Goal: Task Accomplishment & Management: Use online tool/utility

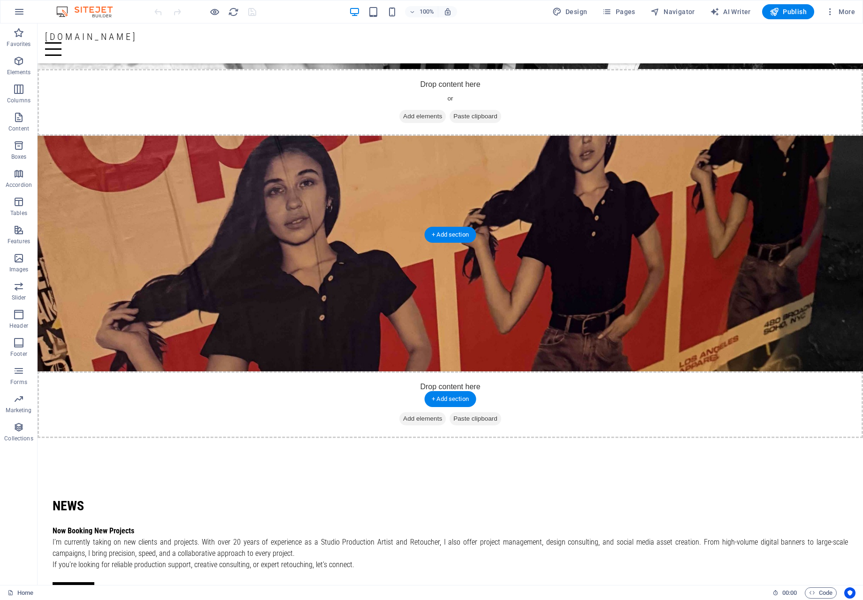
scroll to position [994, 0]
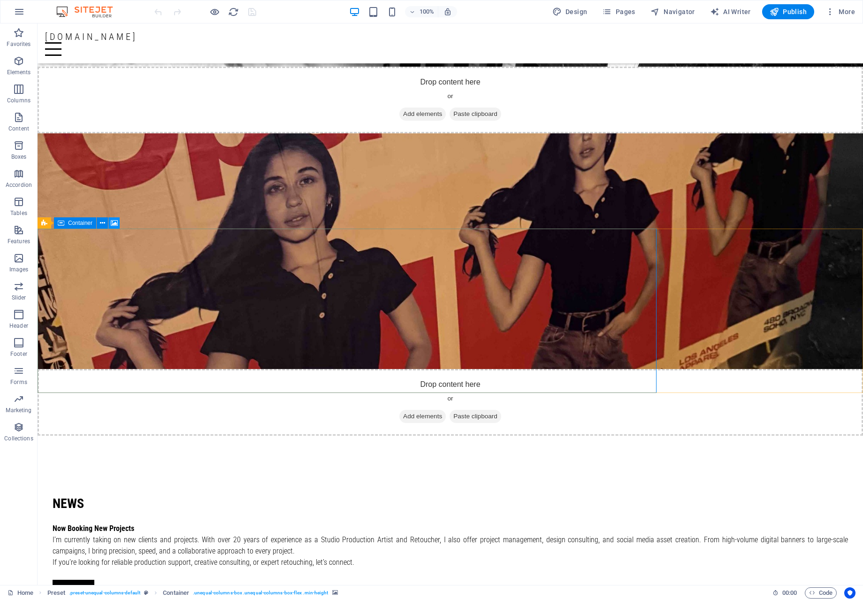
click at [119, 223] on button at bounding box center [113, 222] width 11 height 11
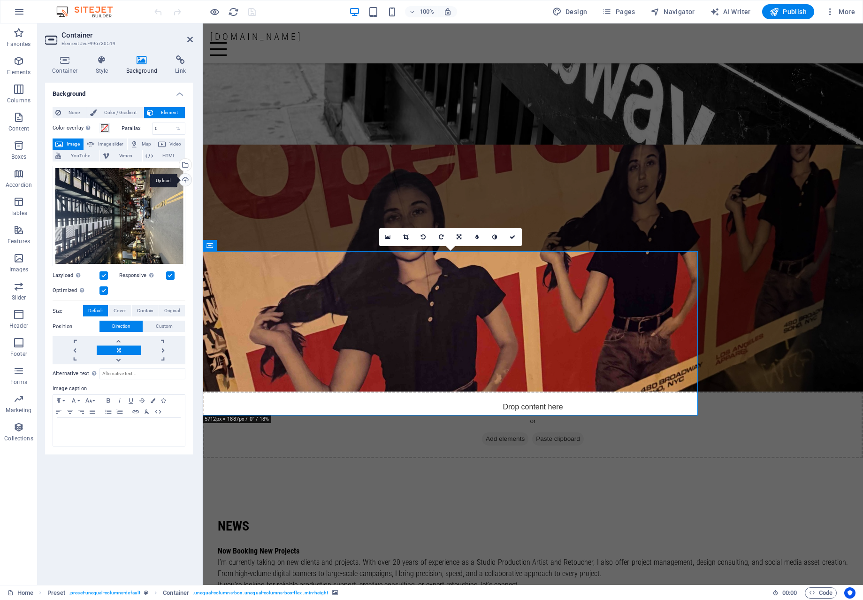
click at [184, 178] on div "Upload" at bounding box center [184, 181] width 14 height 14
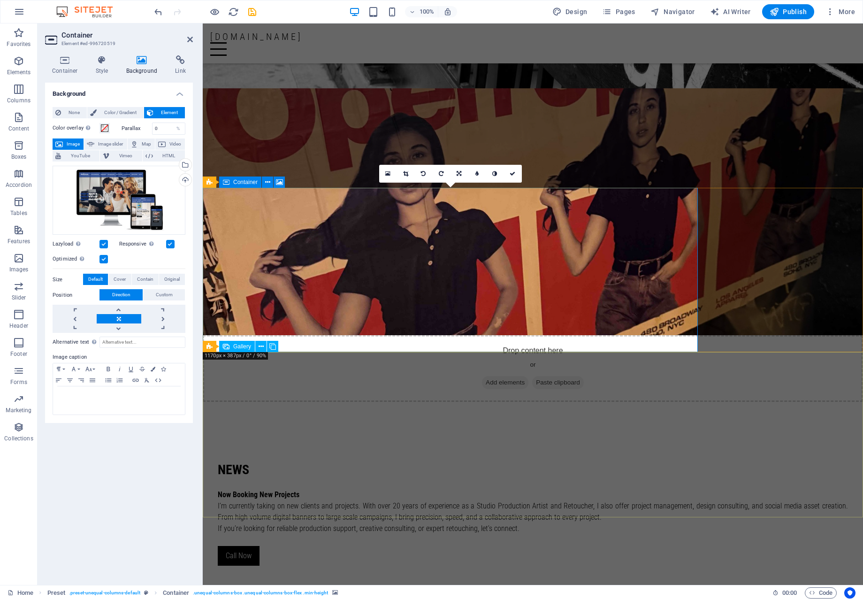
scroll to position [1063, 0]
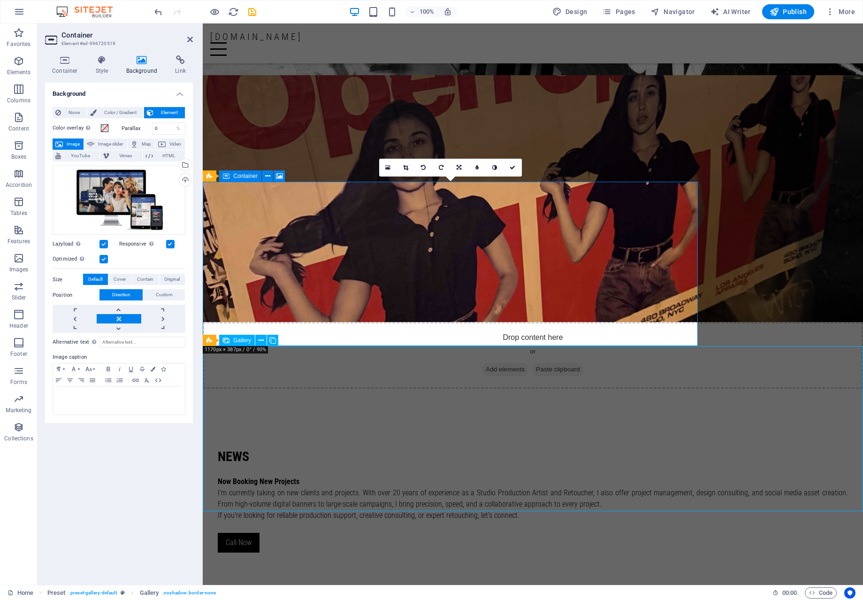
scroll to position [1041, 0]
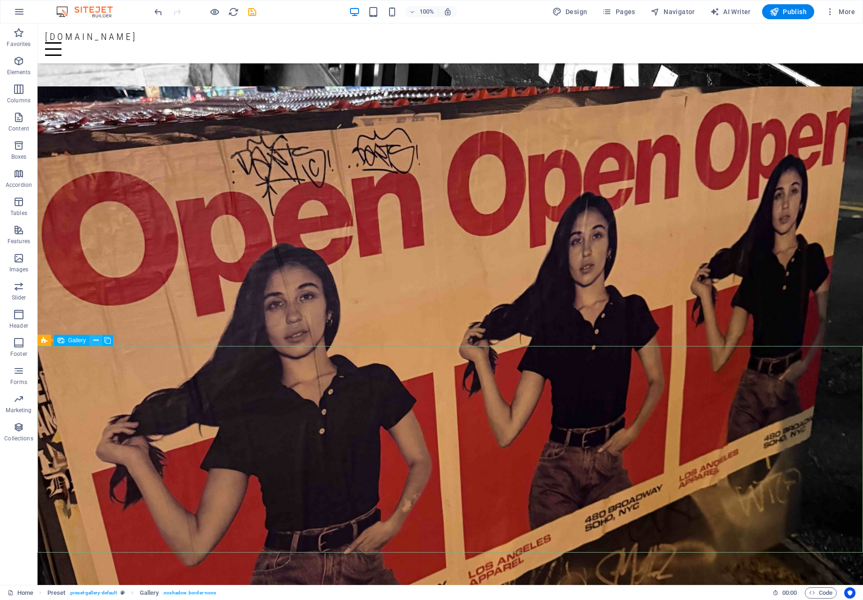
click at [96, 339] on icon at bounding box center [95, 341] width 5 height 10
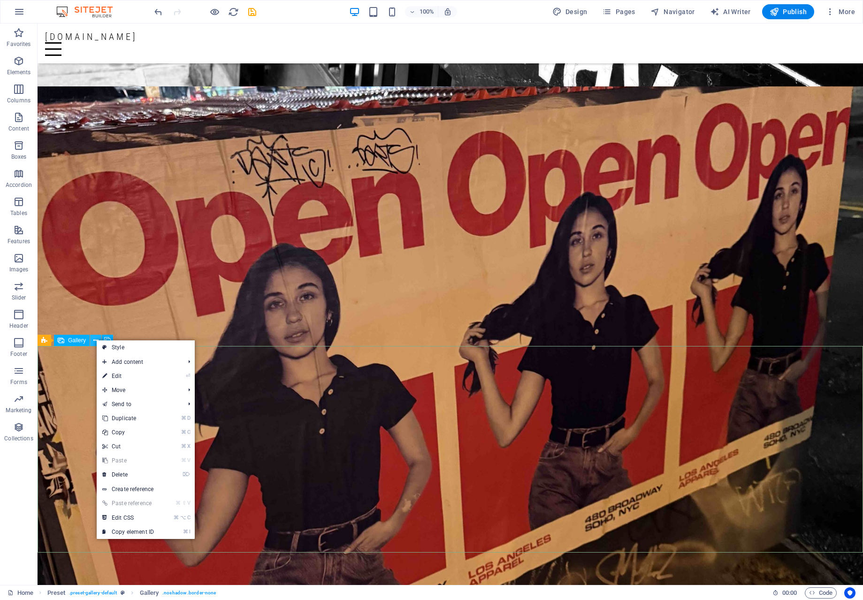
click at [91, 342] on button at bounding box center [95, 340] width 11 height 11
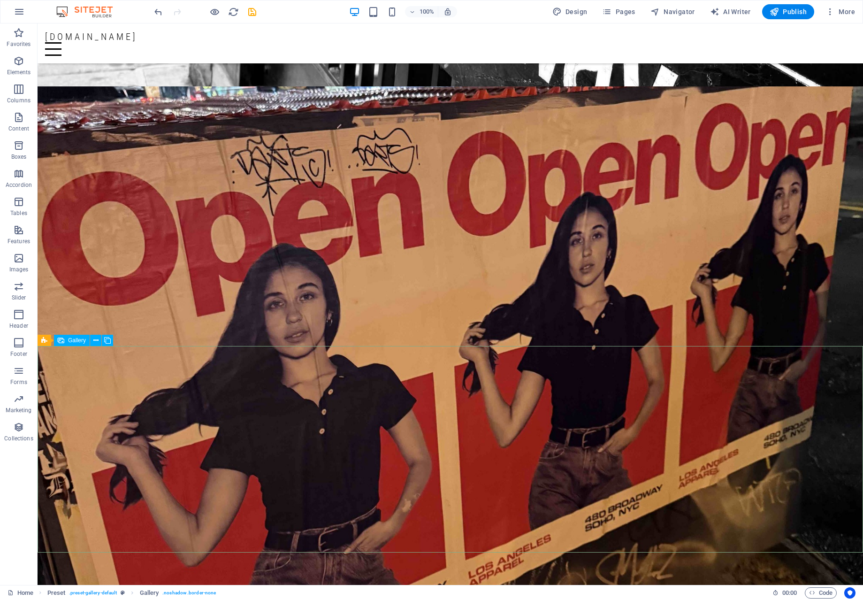
click at [74, 339] on span "Gallery" at bounding box center [77, 340] width 18 height 6
click at [75, 340] on span "Gallery" at bounding box center [77, 340] width 18 height 6
select select "4"
select select "px"
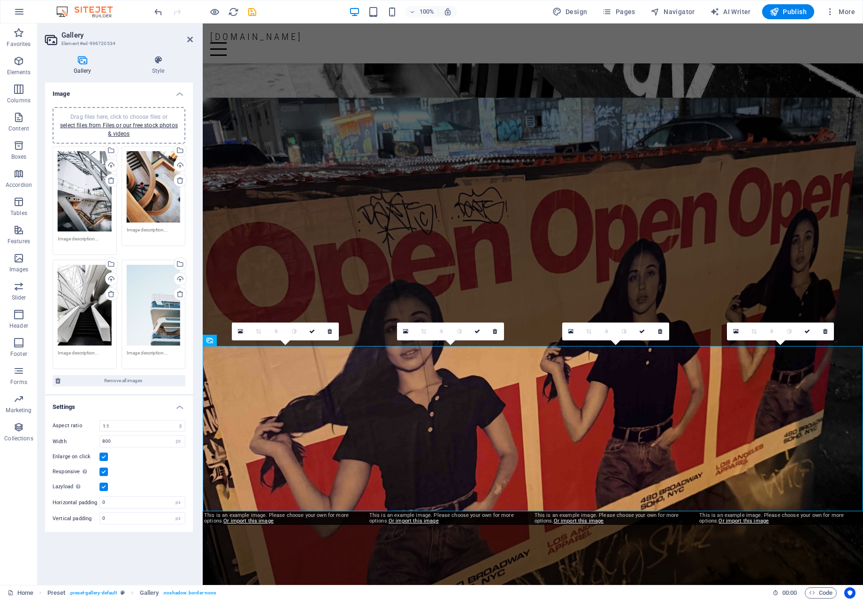
scroll to position [1063, 0]
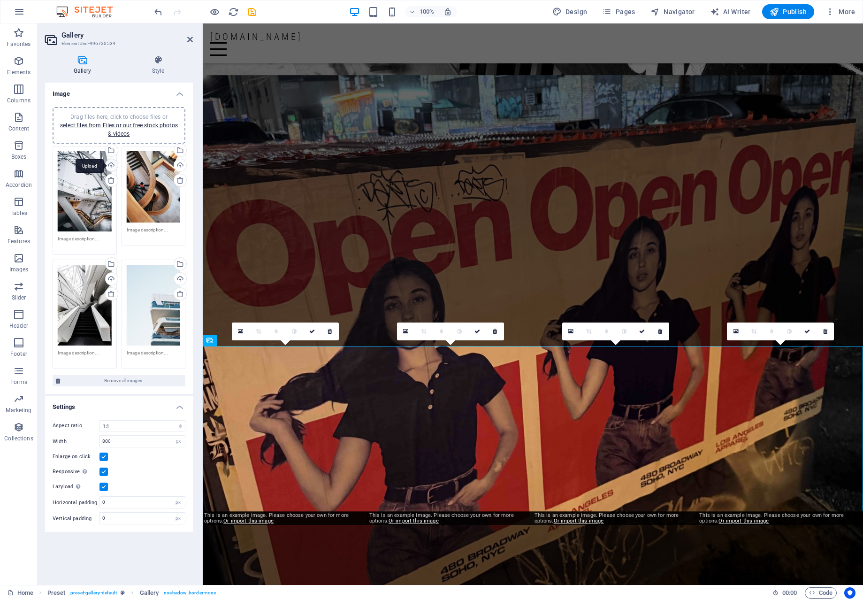
click at [112, 161] on div "Upload" at bounding box center [111, 166] width 14 height 14
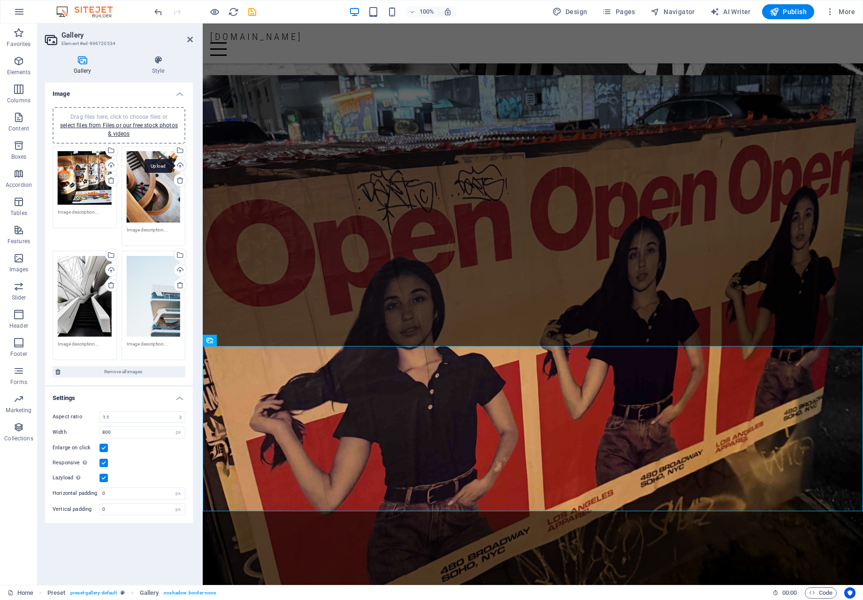
click at [180, 165] on div "Upload" at bounding box center [179, 166] width 14 height 14
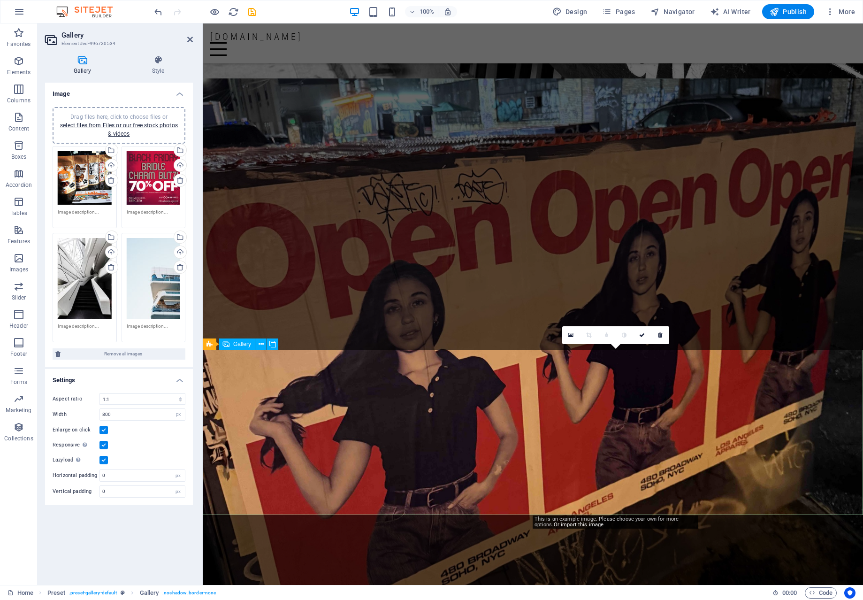
scroll to position [1059, 0]
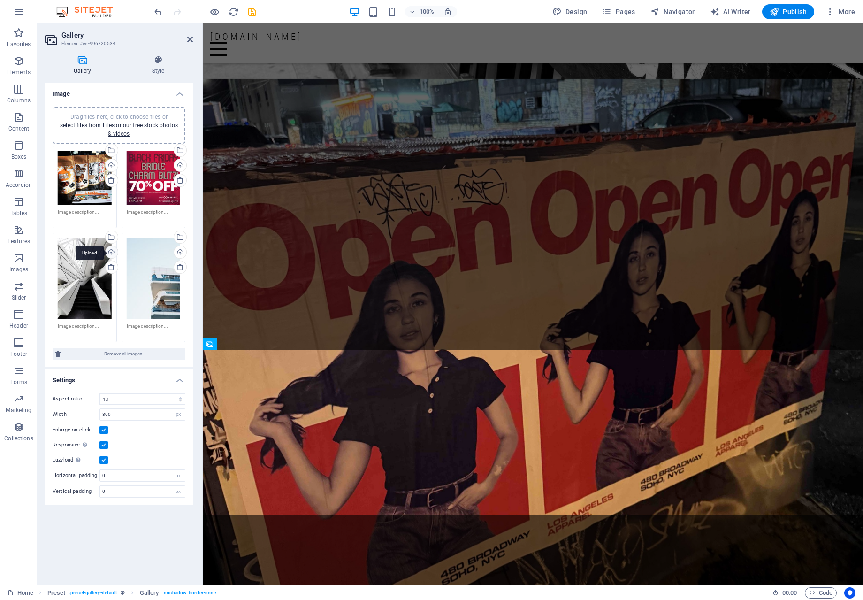
click at [111, 252] on div "Upload" at bounding box center [111, 253] width 14 height 14
click at [185, 251] on div "Upload" at bounding box center [179, 253] width 14 height 14
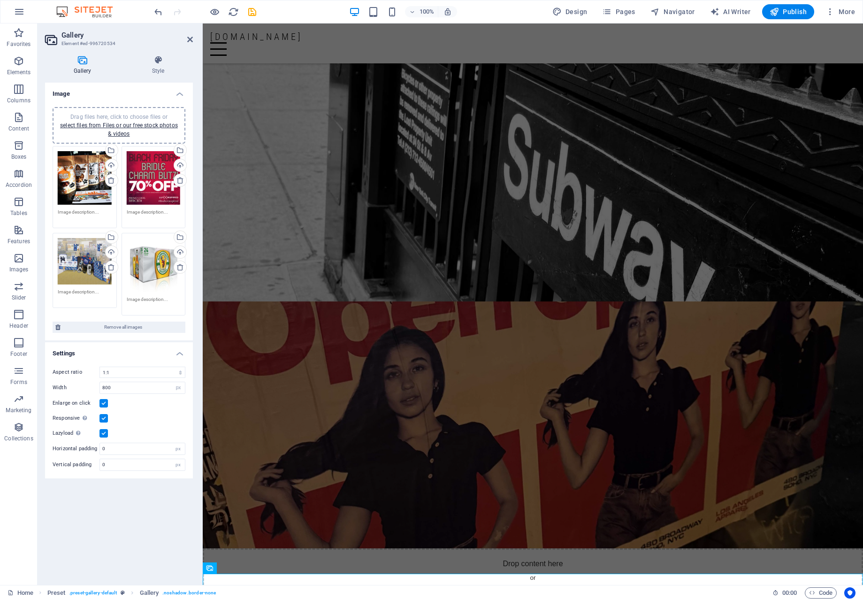
scroll to position [836, 0]
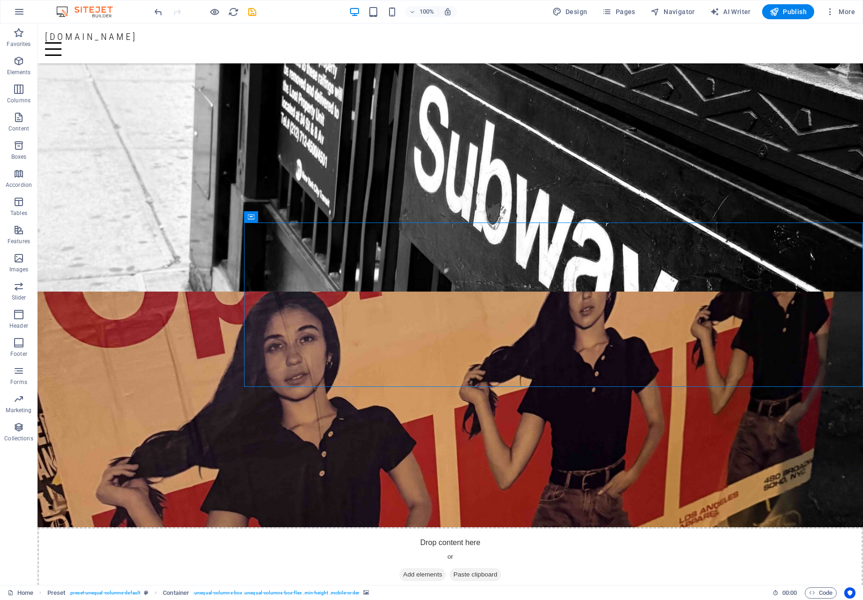
click at [303, 215] on icon at bounding box center [304, 217] width 7 height 10
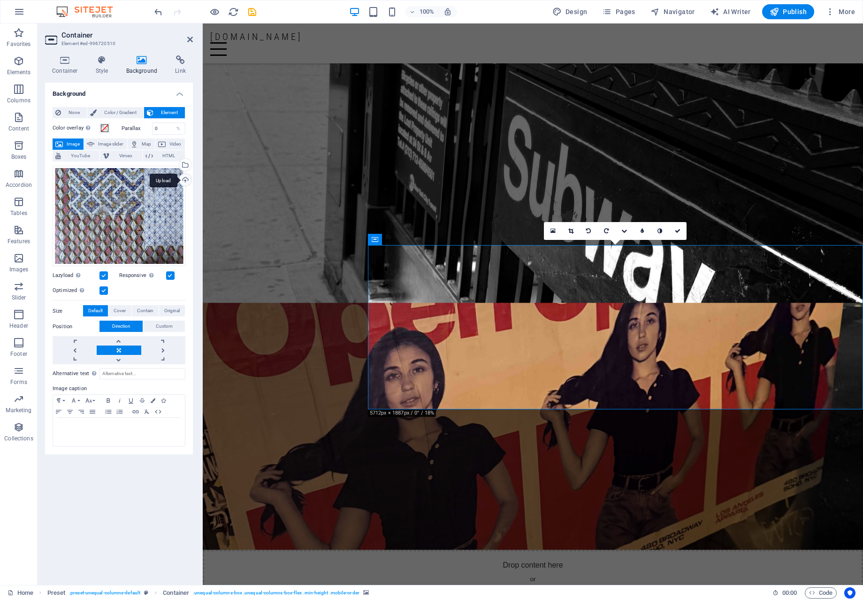
click at [182, 177] on div "Upload" at bounding box center [184, 181] width 14 height 14
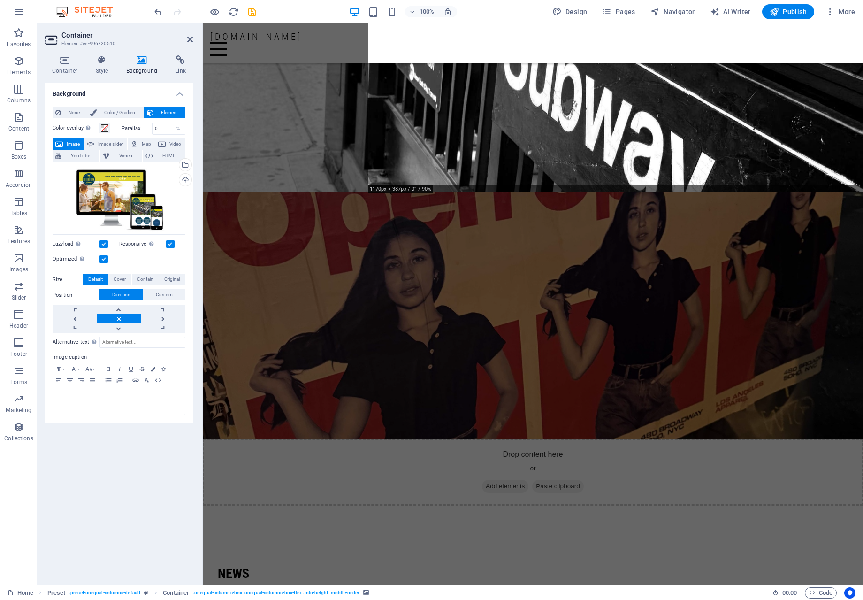
scroll to position [841, 0]
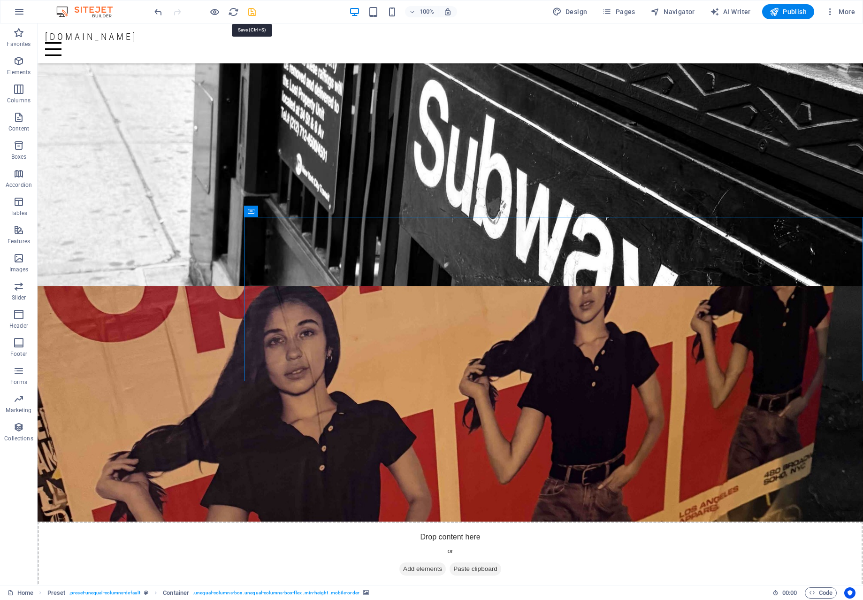
click at [247, 12] on icon "save" at bounding box center [252, 12] width 11 height 11
click at [290, 209] on icon at bounding box center [292, 211] width 5 height 10
click at [304, 213] on icon at bounding box center [304, 211] width 7 height 10
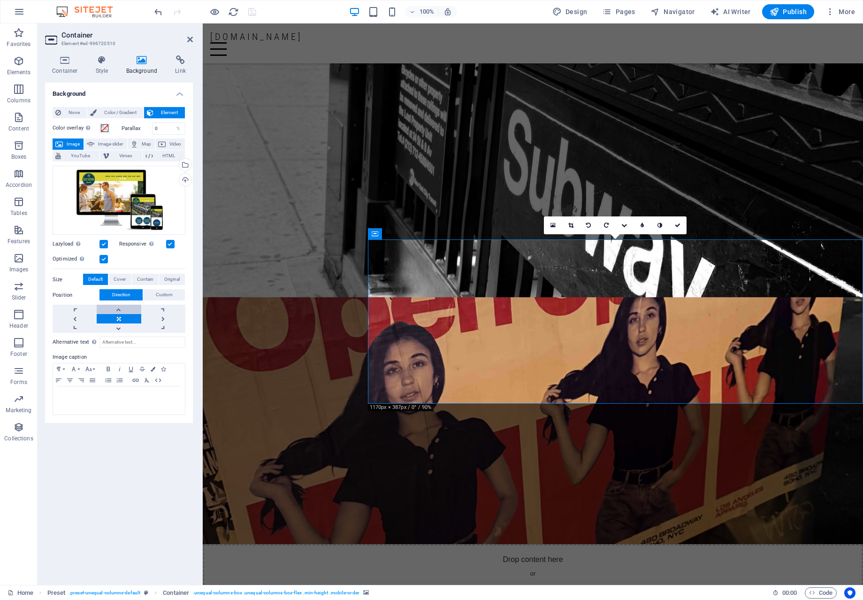
click at [117, 308] on link at bounding box center [119, 309] width 44 height 9
click at [116, 317] on link at bounding box center [119, 318] width 44 height 9
click at [82, 308] on link at bounding box center [75, 309] width 44 height 9
click at [157, 307] on link at bounding box center [163, 309] width 44 height 9
click at [130, 307] on link at bounding box center [119, 309] width 44 height 9
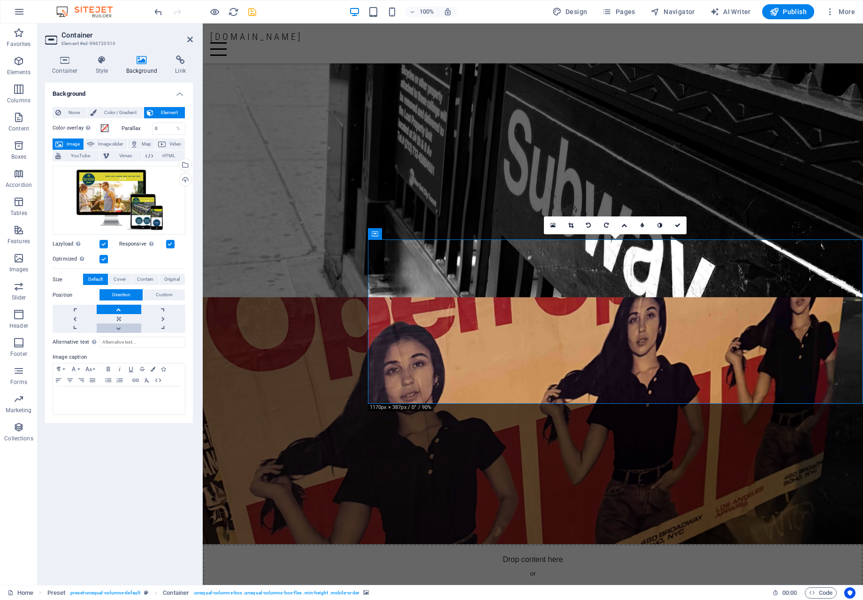
click at [121, 327] on link at bounding box center [119, 327] width 44 height 9
click at [119, 317] on link at bounding box center [119, 318] width 44 height 9
click at [190, 41] on icon at bounding box center [190, 40] width 6 height 8
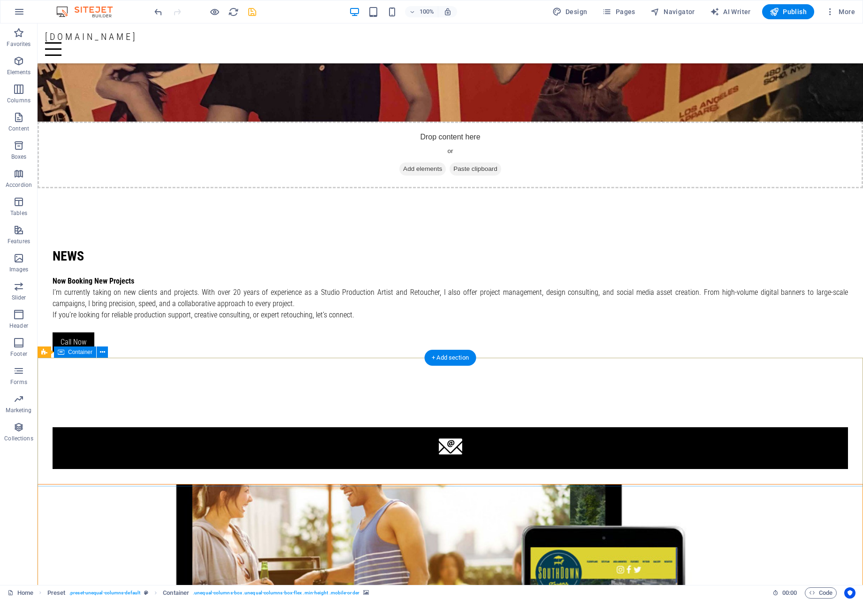
scroll to position [1254, 0]
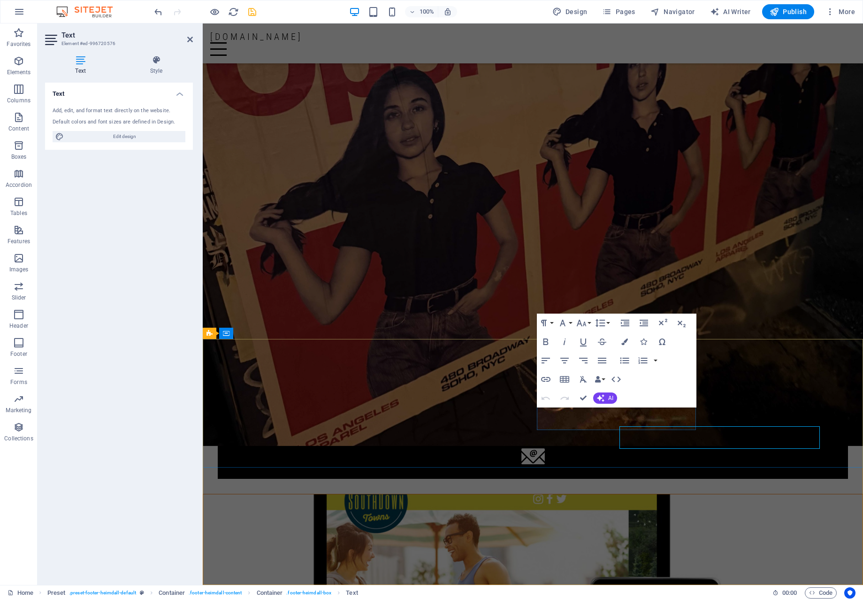
scroll to position [1235, 0]
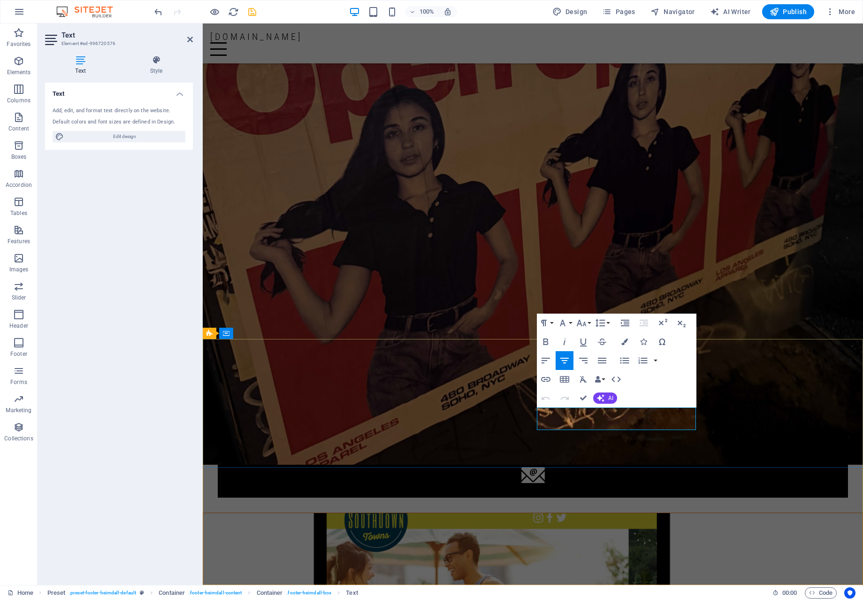
click at [547, 380] on icon "button" at bounding box center [545, 379] width 11 height 11
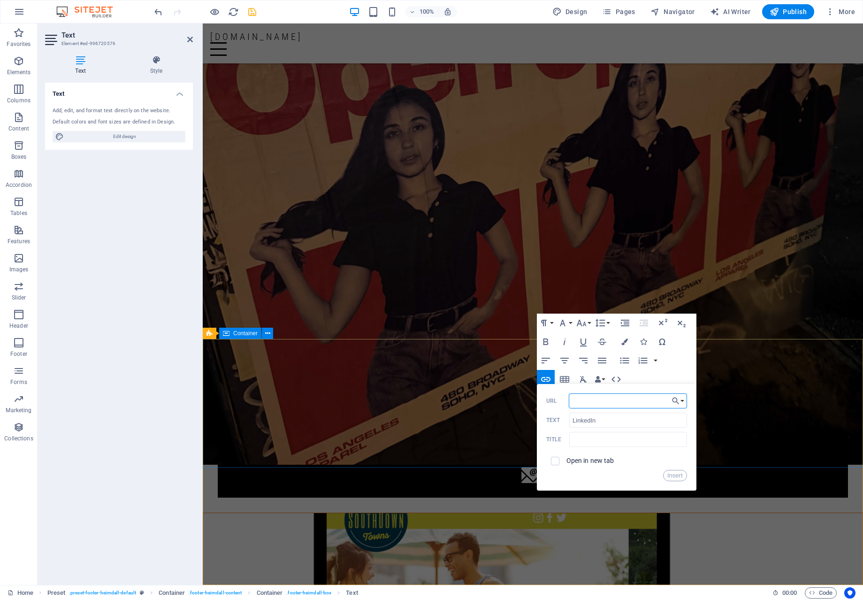
paste input "[URL][DOMAIN_NAME][PERSON_NAME]"
type input "[URL][DOMAIN_NAME][PERSON_NAME]"
click at [613, 421] on input "LinkedIn" at bounding box center [627, 420] width 117 height 15
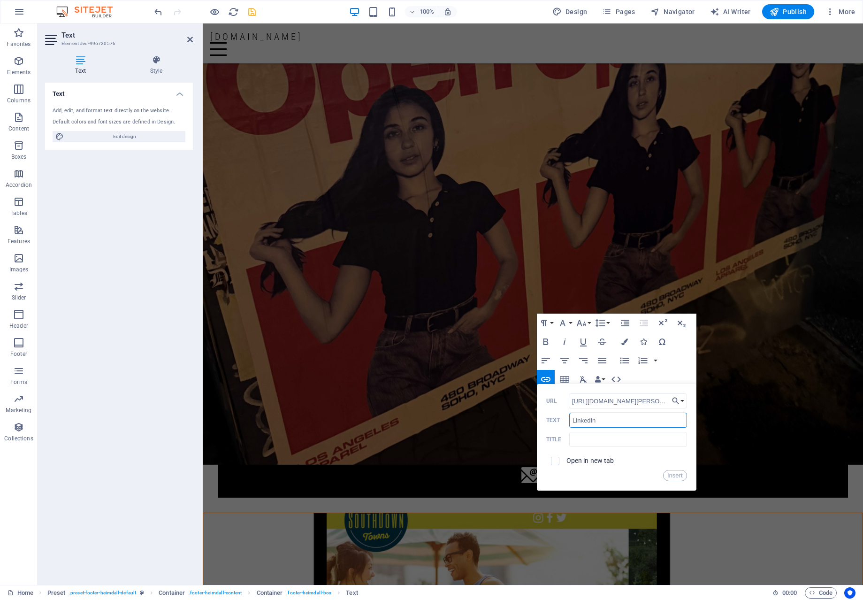
click at [613, 421] on input "LinkedIn" at bounding box center [627, 420] width 117 height 15
click at [609, 438] on input "text" at bounding box center [627, 439] width 117 height 15
paste input "LinkedIn"
type input "LinkedIn"
click at [581, 466] on div "Open in new tab" at bounding box center [616, 461] width 141 height 18
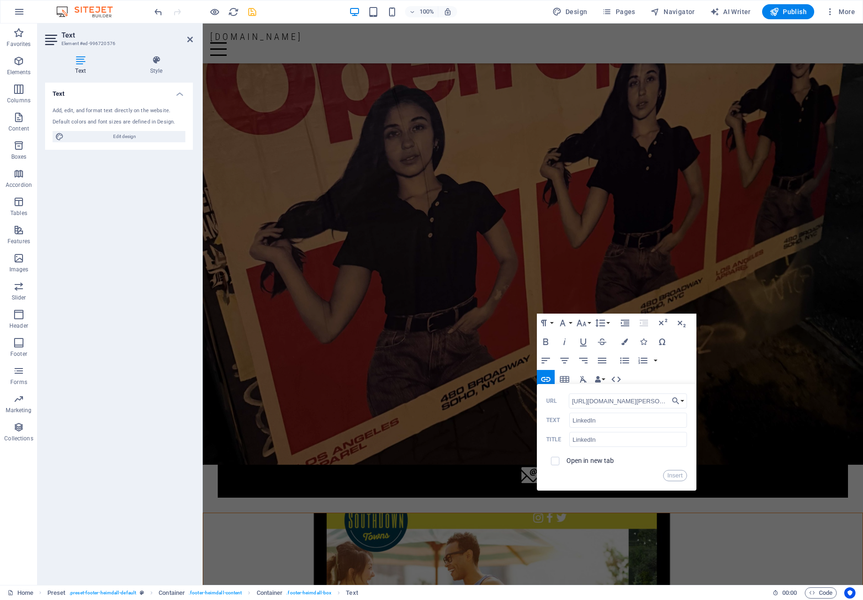
click at [582, 463] on label "Open in new tab" at bounding box center [591, 461] width 48 height 8
click at [679, 476] on button "Insert" at bounding box center [675, 475] width 24 height 11
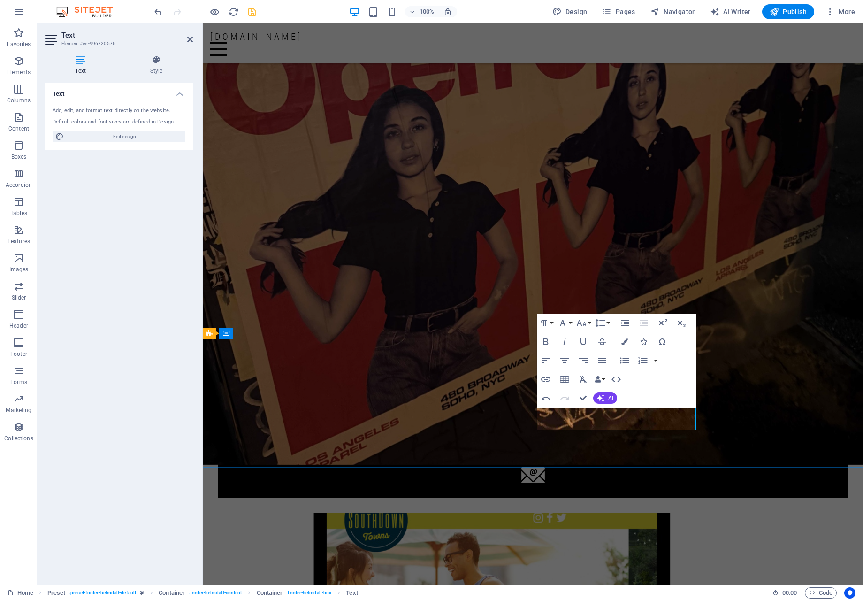
click at [547, 383] on icon "button" at bounding box center [545, 379] width 11 height 11
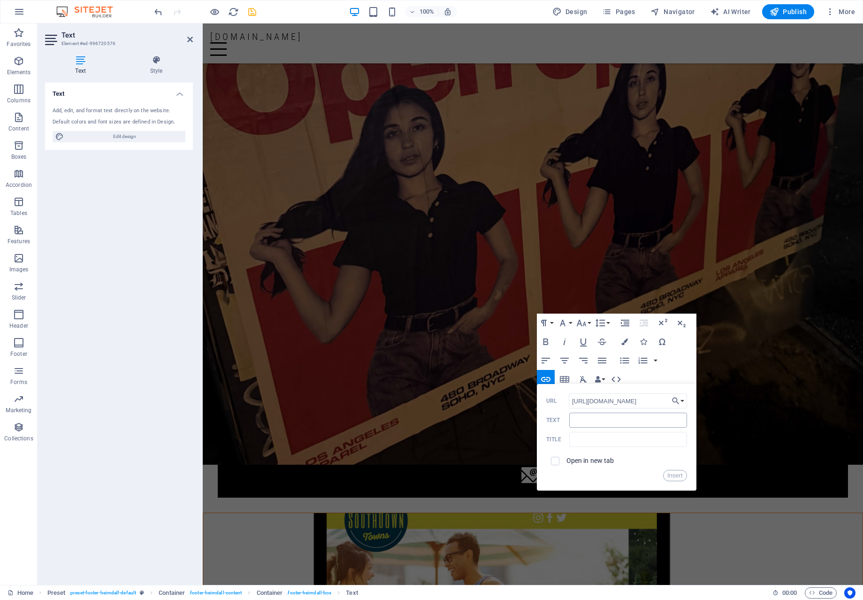
type input "[URL][DOMAIN_NAME]"
click at [591, 419] on input "Text" at bounding box center [627, 420] width 117 height 15
type input "X"
click at [572, 460] on label "Open in new tab" at bounding box center [591, 461] width 48 height 8
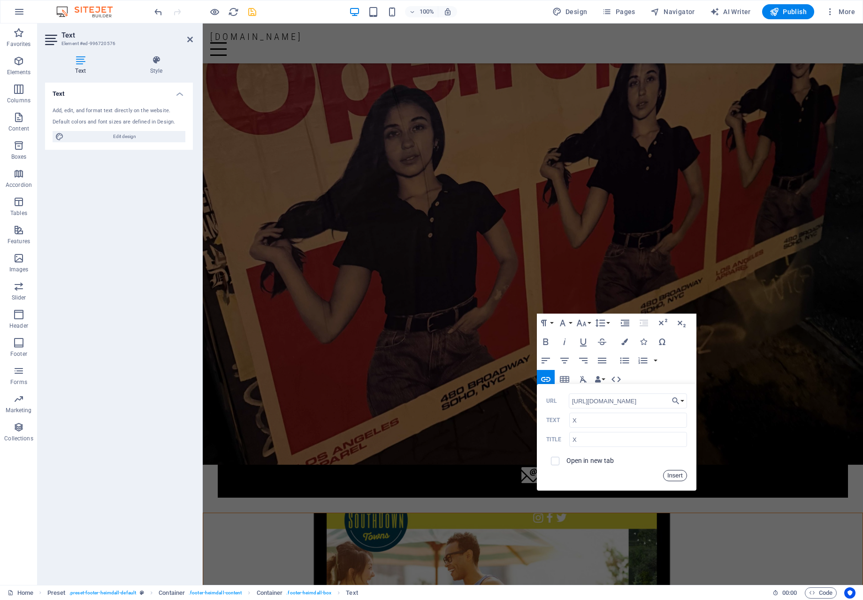
click at [672, 472] on button "Insert" at bounding box center [675, 475] width 24 height 11
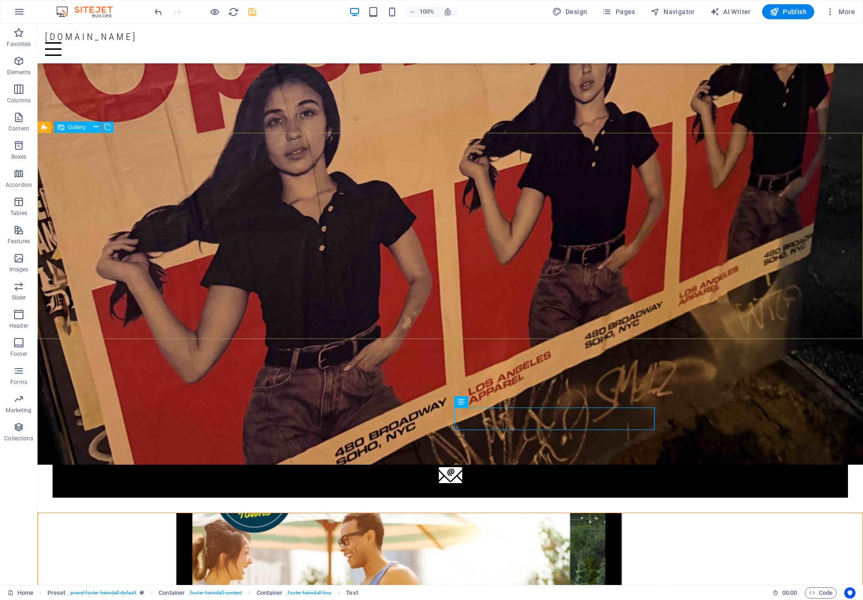
scroll to position [1254, 0]
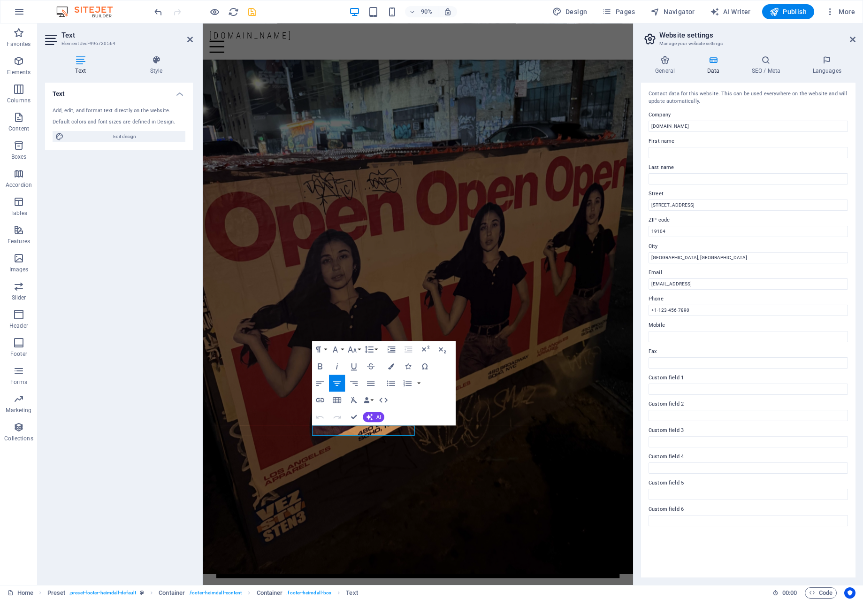
click at [441, 413] on div "Paragraph Format Normal Heading 1 Heading 2 Heading 3 Heading 4 Heading 5 Headi…" at bounding box center [384, 383] width 144 height 84
drag, startPoint x: 377, startPoint y: 476, endPoint x: 470, endPoint y: 475, distance: 92.5
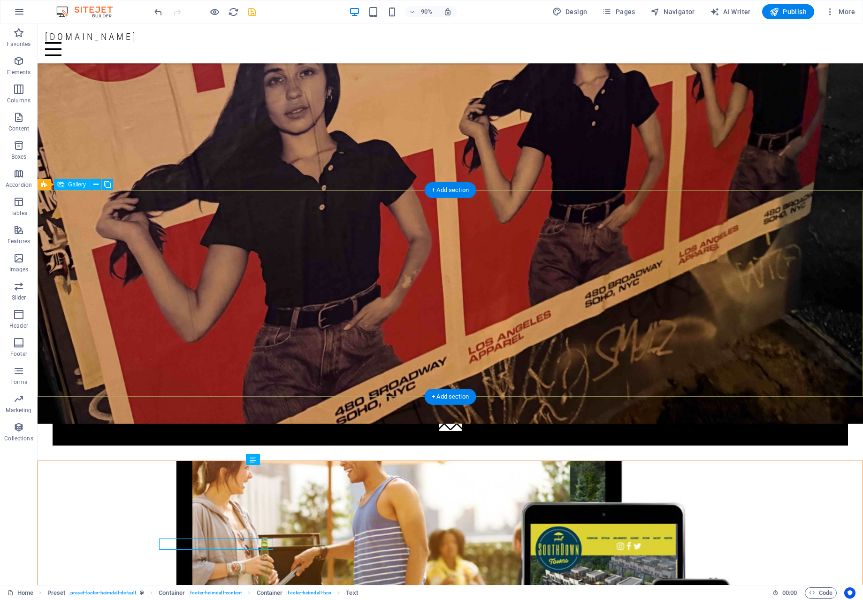
scroll to position [1196, 0]
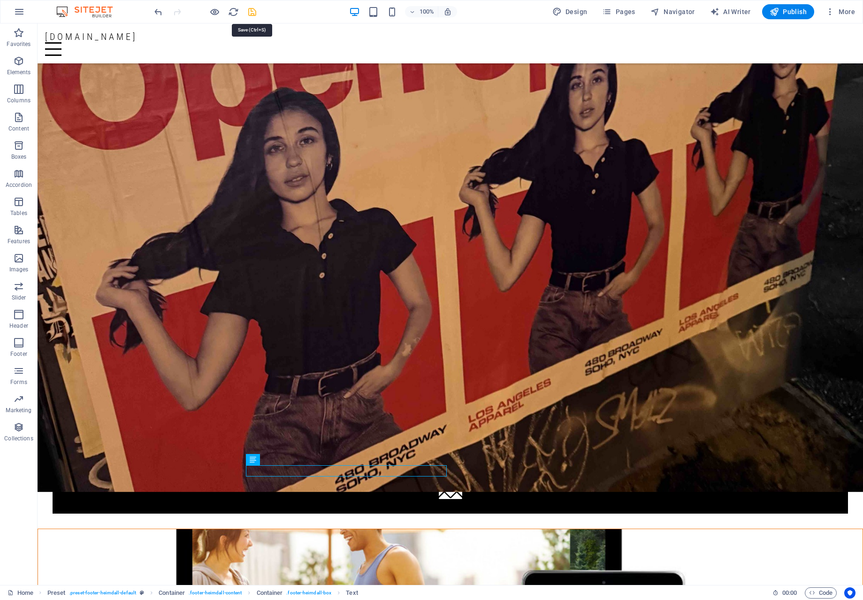
click at [252, 9] on icon "save" at bounding box center [252, 12] width 11 height 11
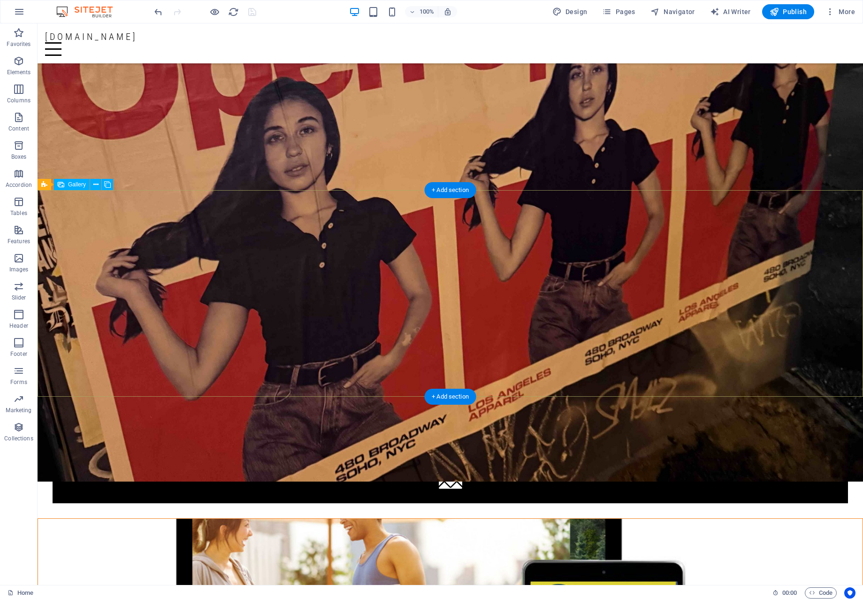
scroll to position [1254, 0]
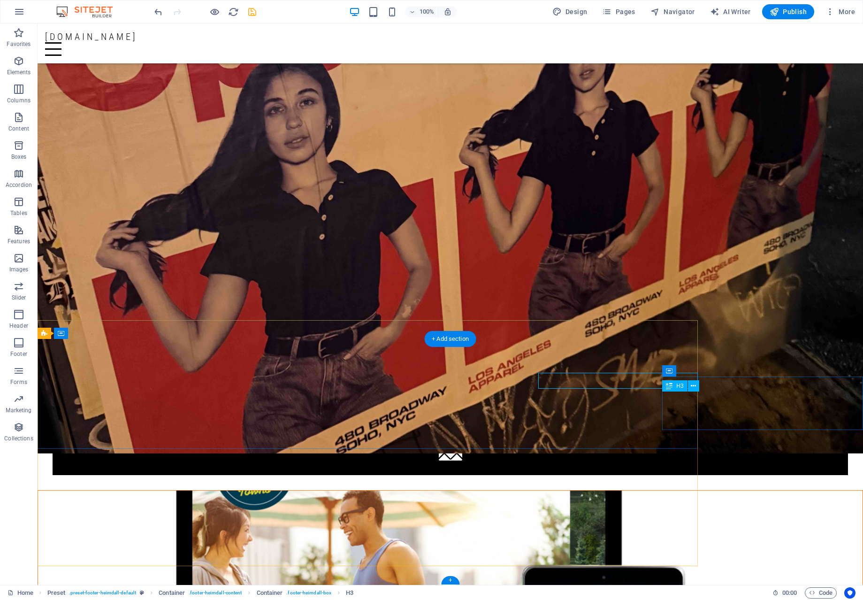
scroll to position [1254, 0]
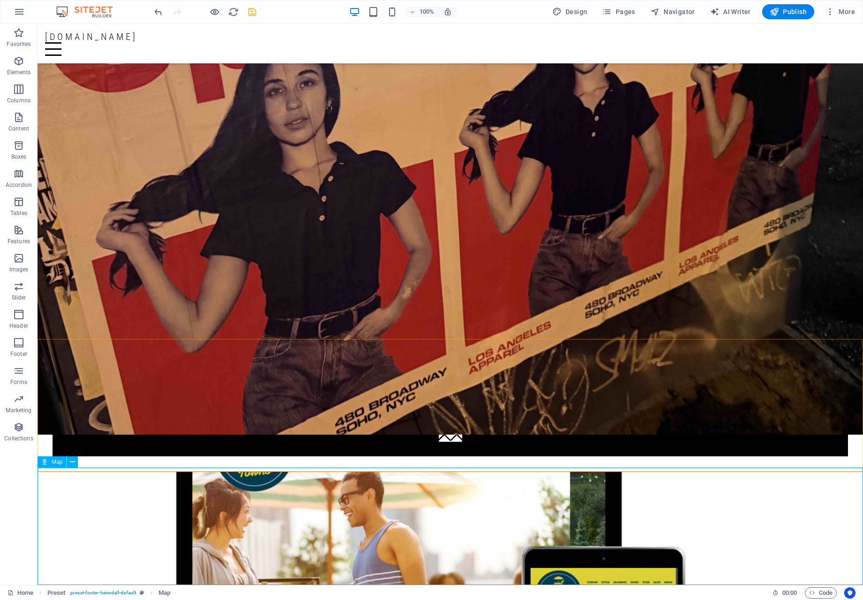
click at [56, 461] on span "Map" at bounding box center [57, 462] width 11 height 6
select select "1"
select select "px"
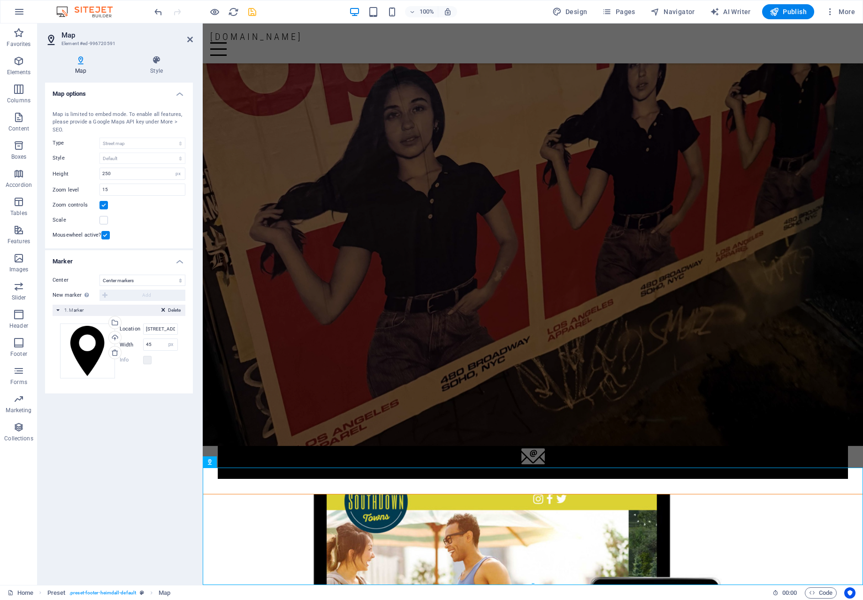
scroll to position [1235, 0]
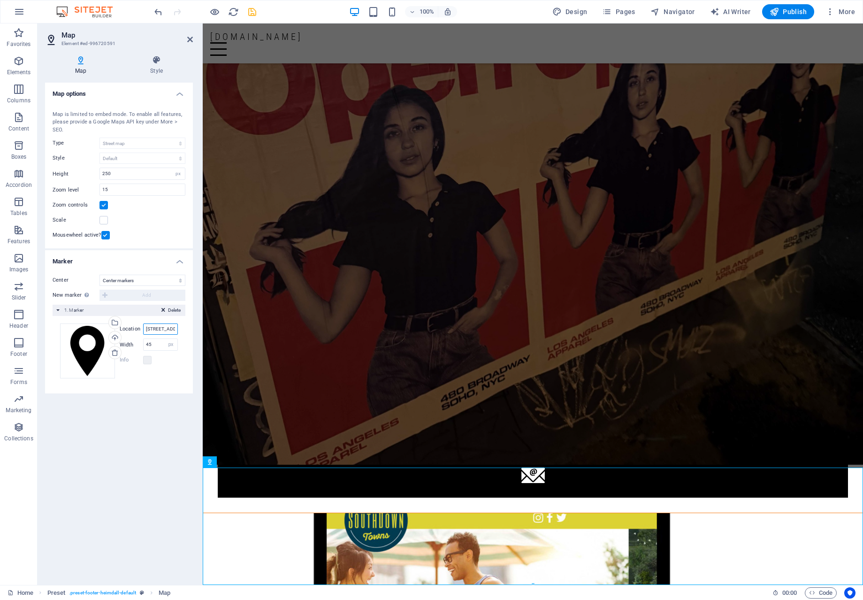
click at [158, 328] on input "[STREET_ADDRESS]" at bounding box center [160, 328] width 35 height 11
click at [149, 330] on input "[STREET_ADDRESS]" at bounding box center [160, 328] width 35 height 11
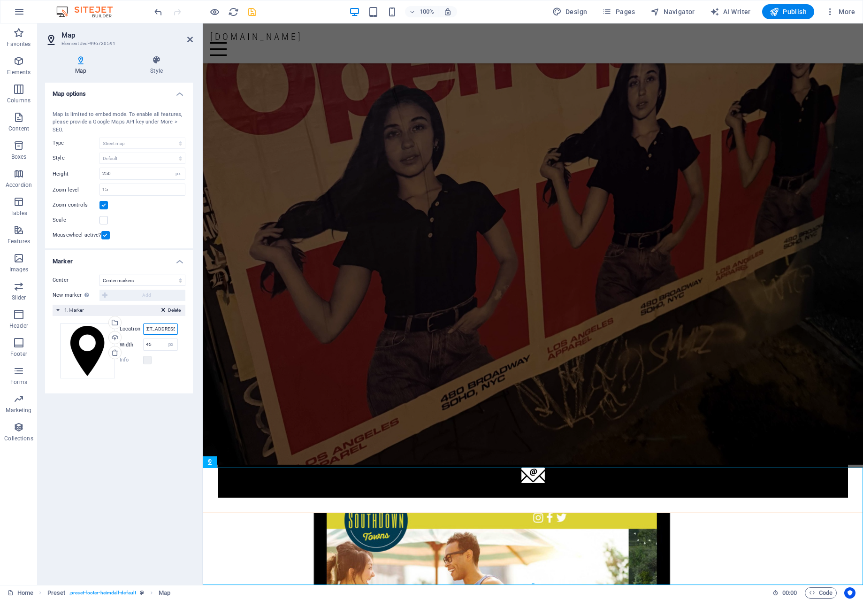
type input "[STREET_ADDRESS]"
click at [135, 378] on div "Drag files here, click to choose files or select files from Files or our free s…" at bounding box center [119, 350] width 118 height 55
click at [153, 343] on input "45" at bounding box center [161, 344] width 34 height 11
click at [151, 385] on div "Drag files here, click to choose files or select files from Files or our free s…" at bounding box center [119, 351] width 133 height 70
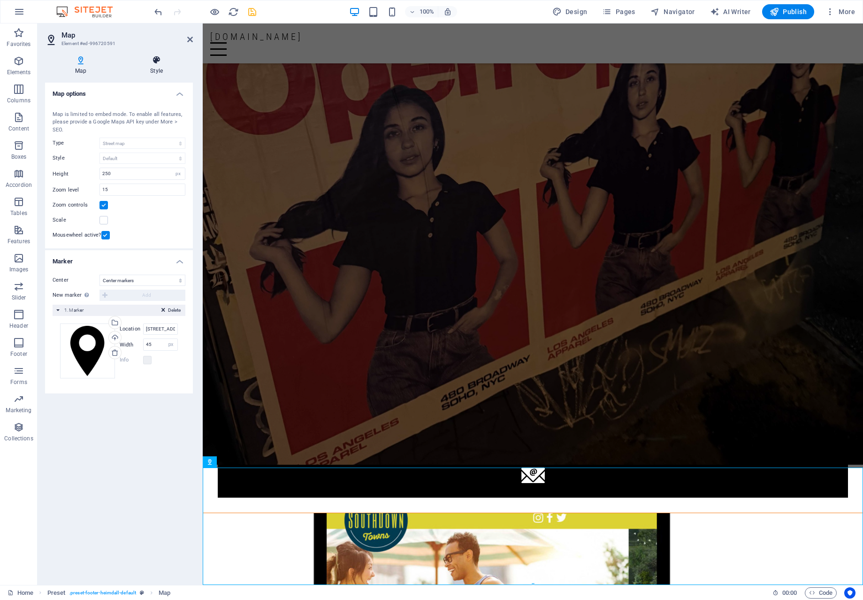
click at [154, 65] on h4 "Style" at bounding box center [156, 65] width 73 height 20
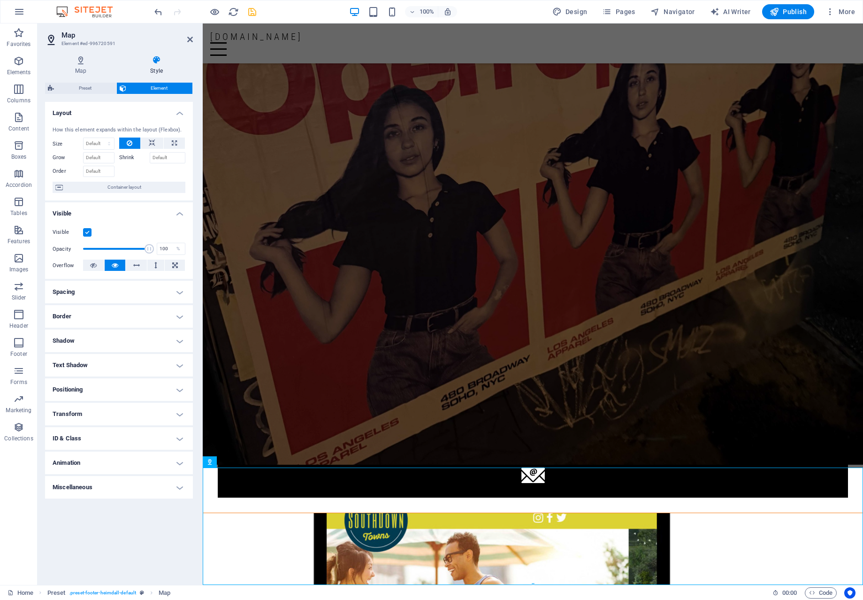
click at [174, 413] on h4 "Transform" at bounding box center [119, 414] width 148 height 23
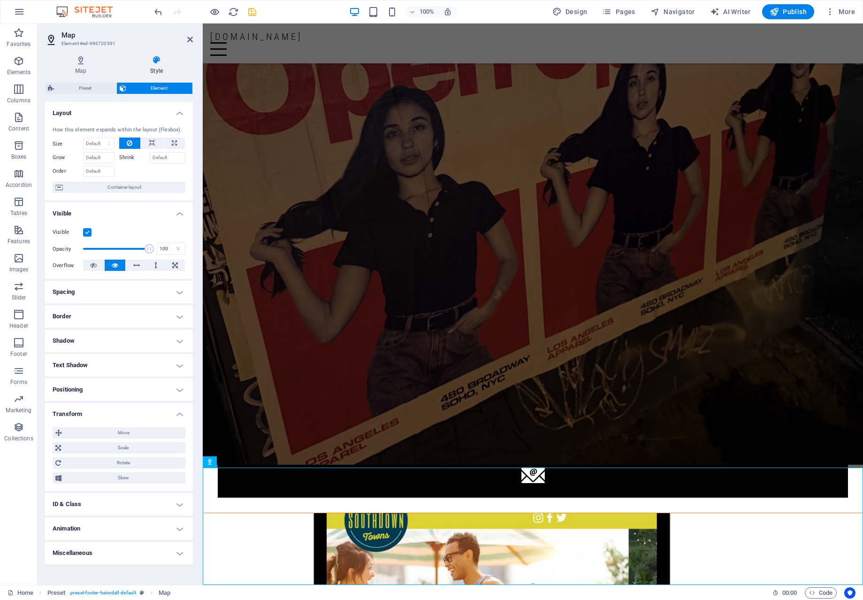
click at [175, 413] on h4 "Transform" at bounding box center [119, 411] width 148 height 17
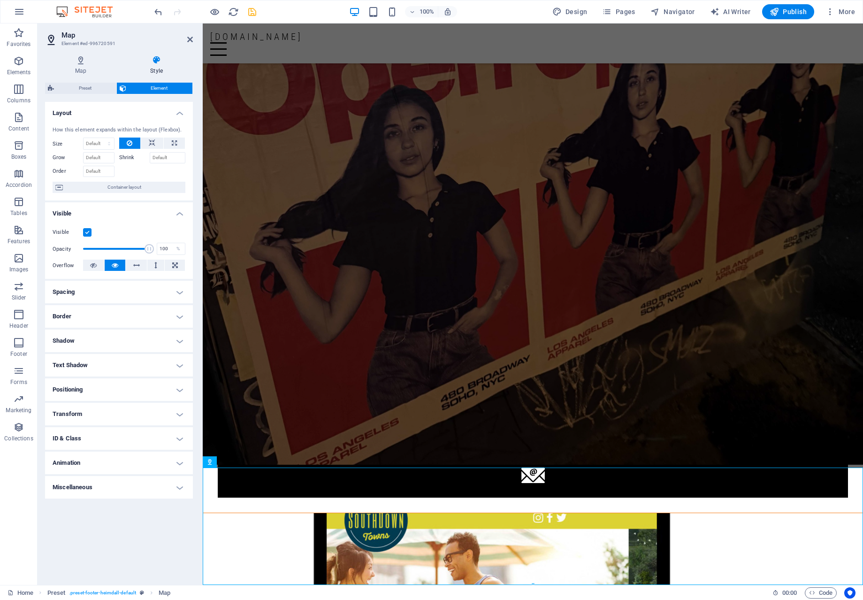
click at [148, 208] on h4 "Visible" at bounding box center [119, 210] width 148 height 17
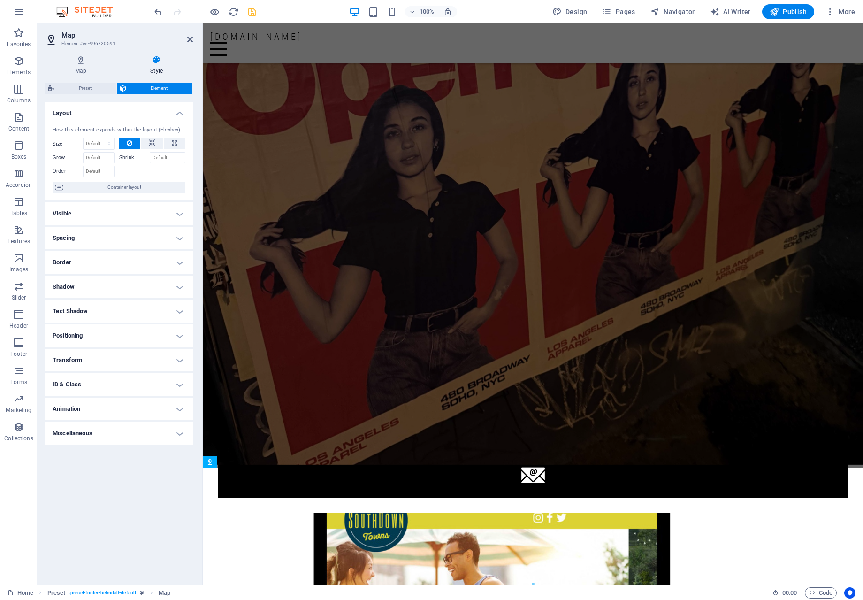
click at [157, 59] on icon at bounding box center [156, 59] width 73 height 9
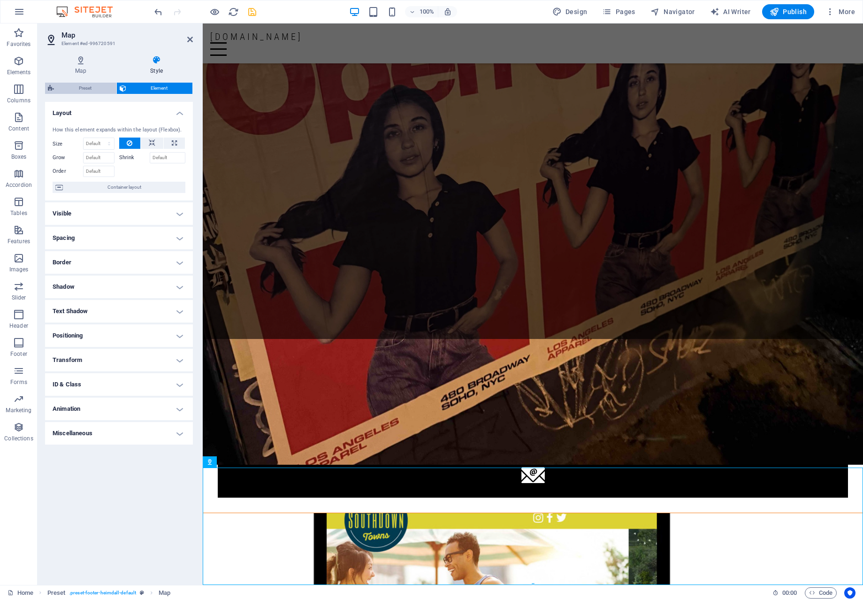
click at [91, 88] on span "Preset" at bounding box center [85, 88] width 57 height 11
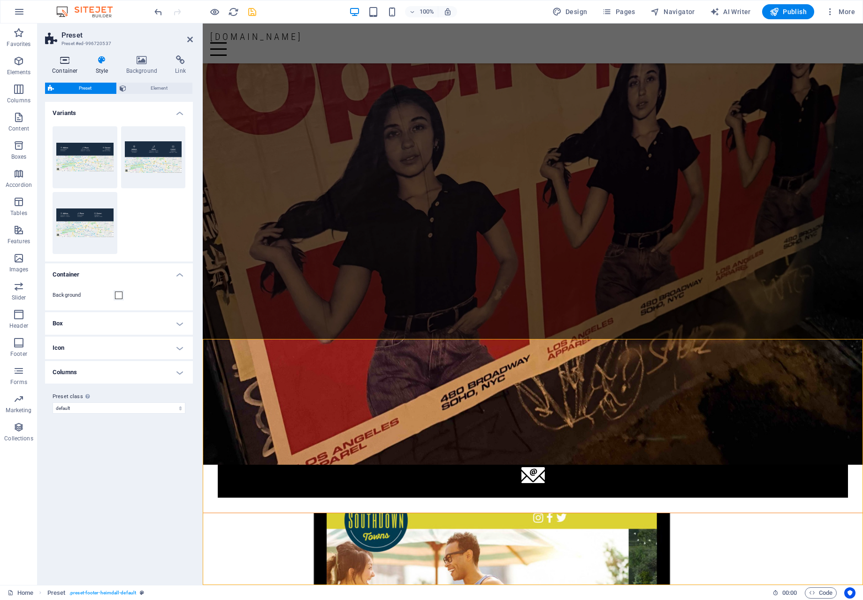
click at [60, 69] on h4 "Container" at bounding box center [67, 65] width 44 height 20
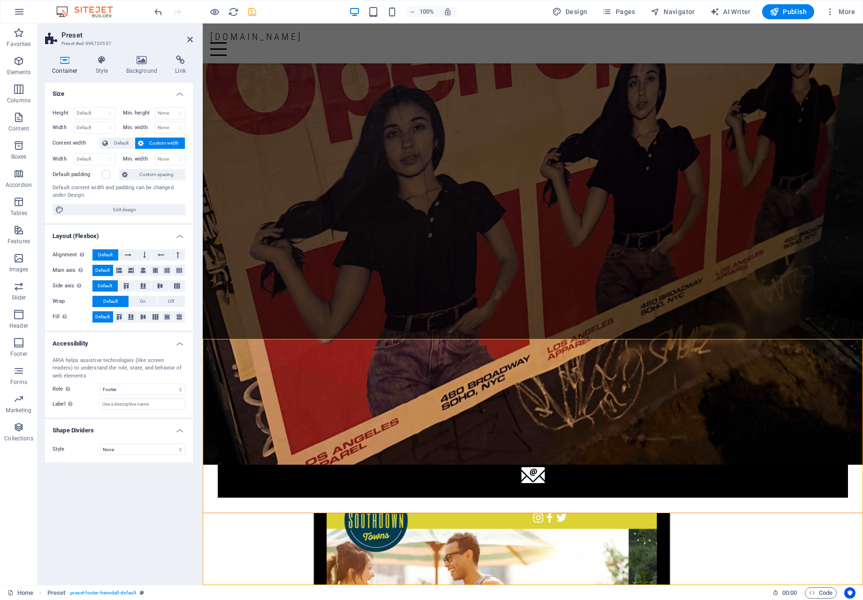
click at [186, 36] on h2 "Preset" at bounding box center [126, 35] width 131 height 8
click at [190, 39] on icon at bounding box center [190, 40] width 6 height 8
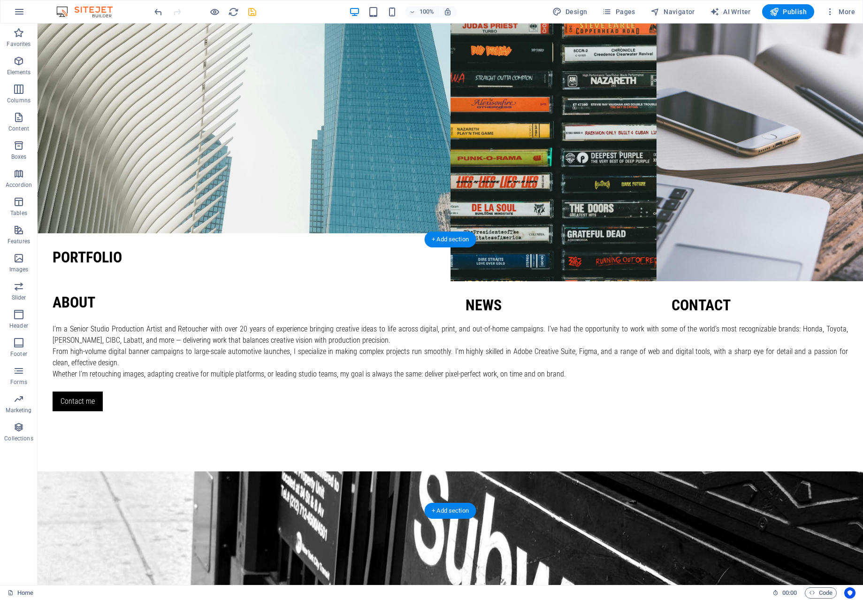
scroll to position [339, 0]
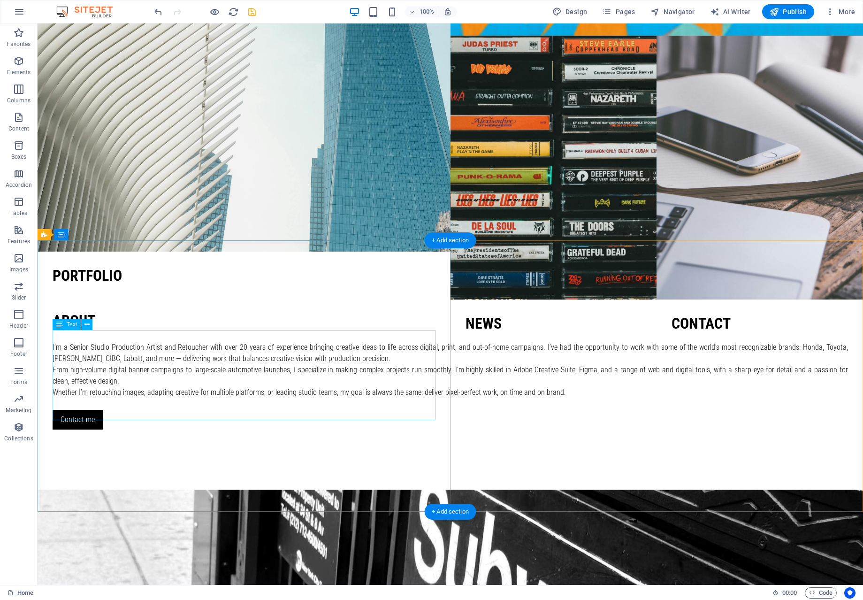
click at [197, 382] on div "I’m a Senior Studio Production Artist and Retoucher with over 20 years of exper…" at bounding box center [451, 370] width 796 height 56
click at [166, 342] on div "I’m a Senior Studio Production Artist and Retoucher with over 20 years of exper…" at bounding box center [451, 370] width 796 height 56
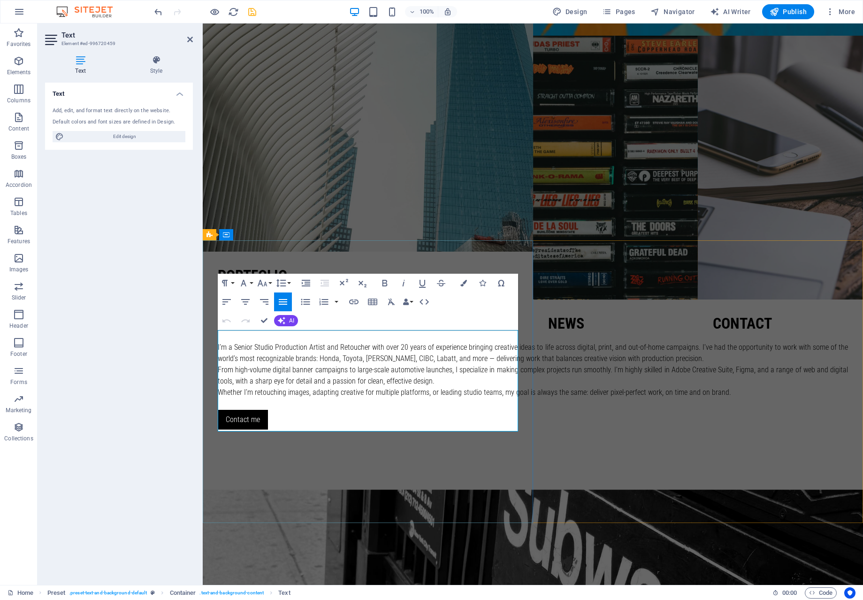
click at [332, 342] on p "I’m a Senior Studio Production Artist and Retoucher with over 20 years of exper…" at bounding box center [533, 353] width 630 height 23
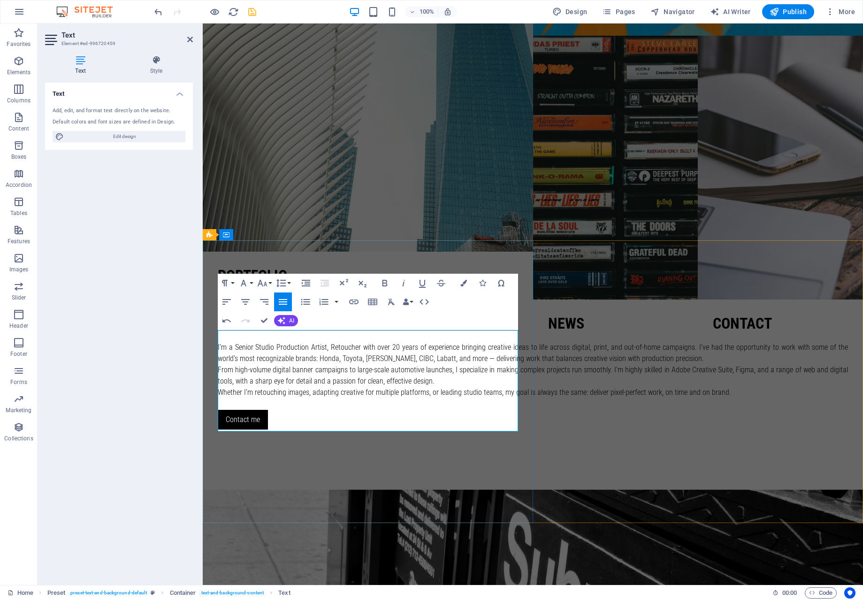
click at [366, 342] on p "I’m a Senior Studio Production Artist, Retoucher with over 20 years of experien…" at bounding box center [533, 353] width 630 height 23
click at [422, 342] on p "I’m a Senior Studio Production Artist, Retoucher and socail media assest builde…" at bounding box center [533, 353] width 630 height 23
click at [454, 342] on p "I’m a Senior Studio Production Artist, Retoucher and socail media asset builder…" at bounding box center [533, 353] width 630 height 23
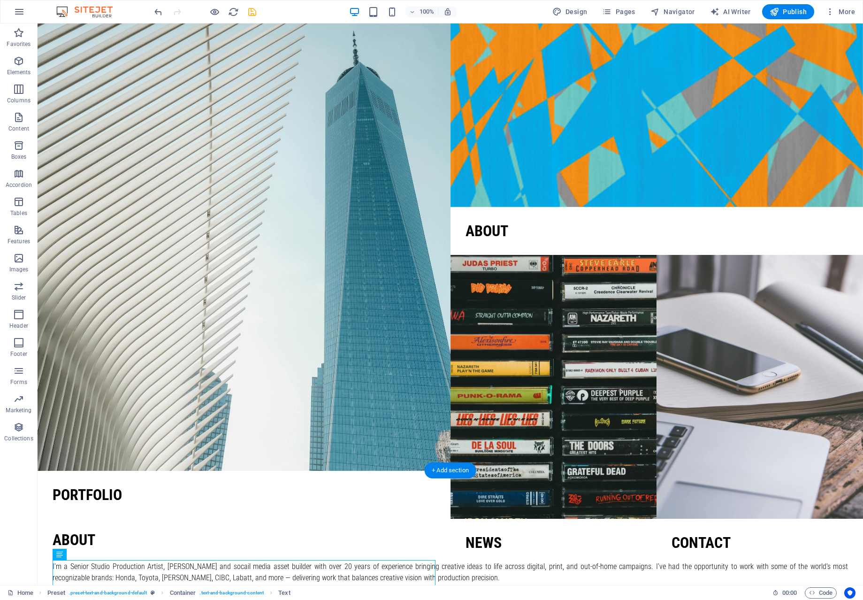
scroll to position [94, 0]
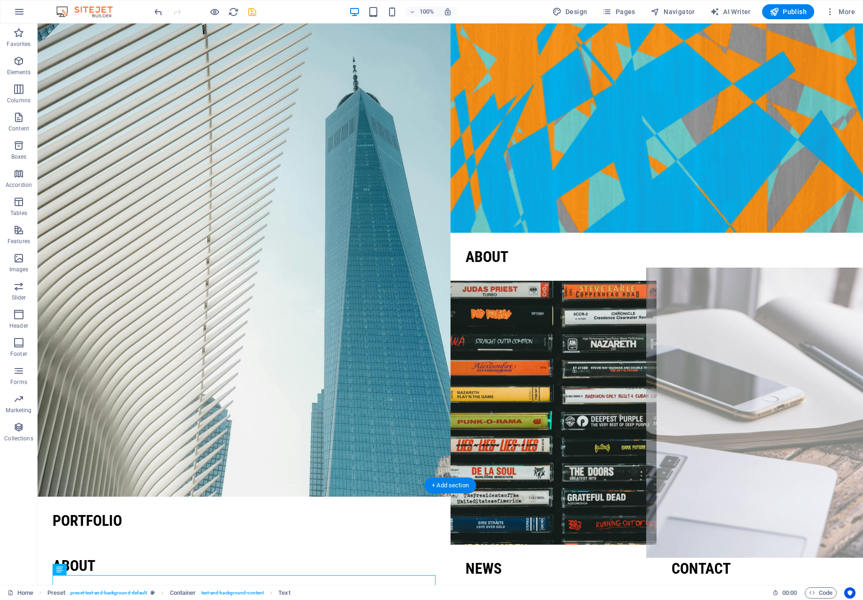
click at [740, 330] on figure at bounding box center [759, 413] width 227 height 290
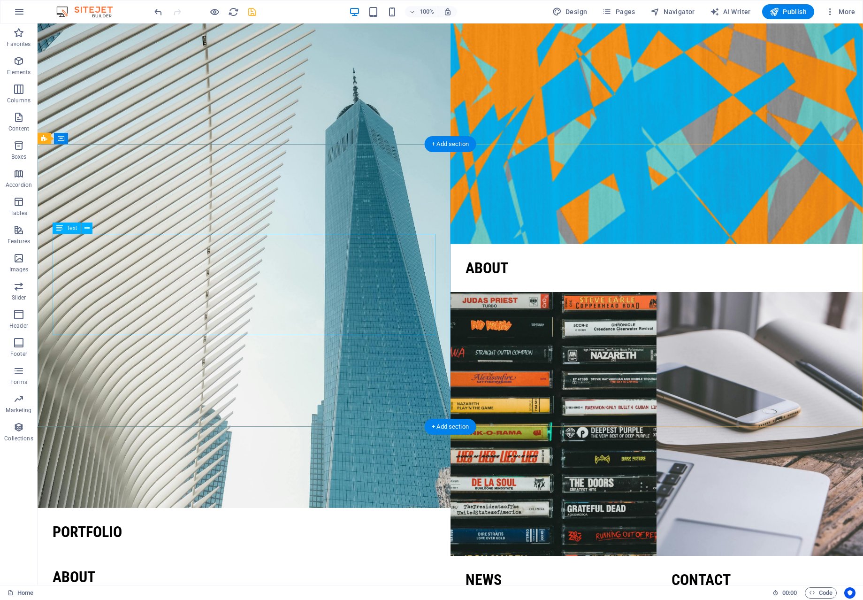
scroll to position [0, 0]
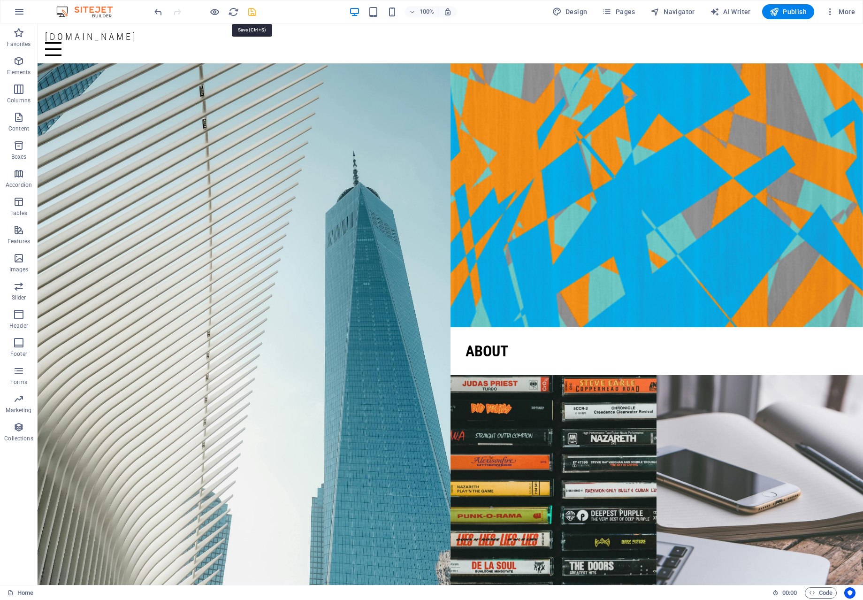
click at [251, 14] on icon "save" at bounding box center [252, 12] width 11 height 11
click at [17, 371] on icon "button" at bounding box center [18, 370] width 11 height 11
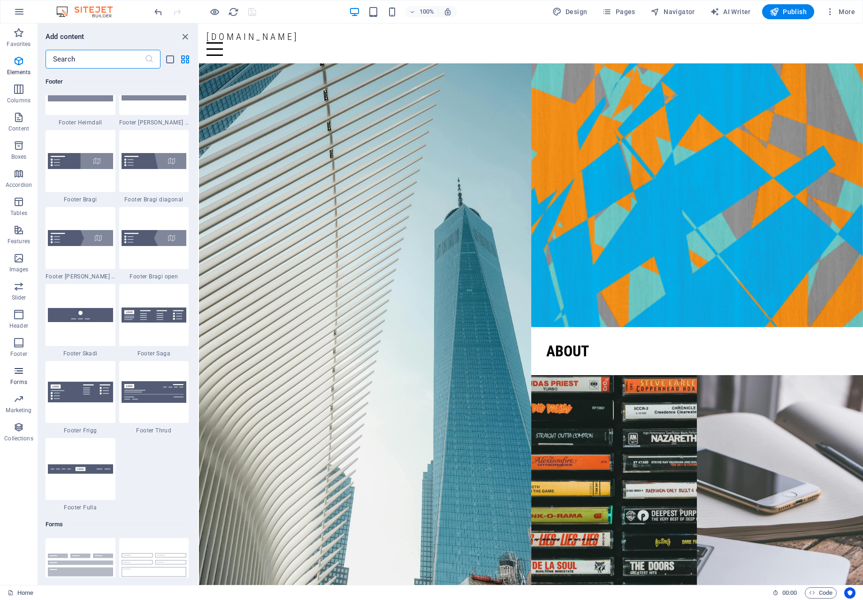
scroll to position [6853, 0]
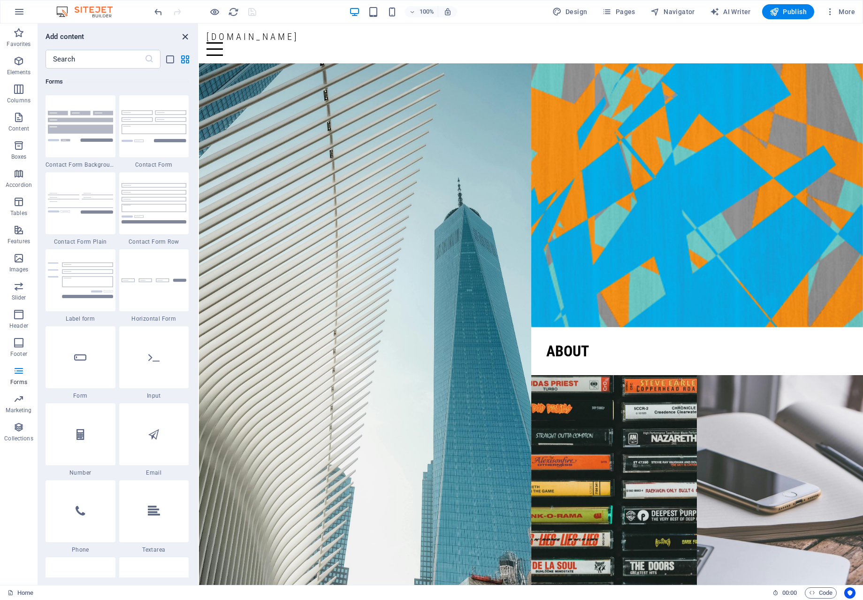
drag, startPoint x: 185, startPoint y: 34, endPoint x: 143, endPoint y: 15, distance: 46.9
click at [185, 34] on icon "close panel" at bounding box center [185, 36] width 11 height 11
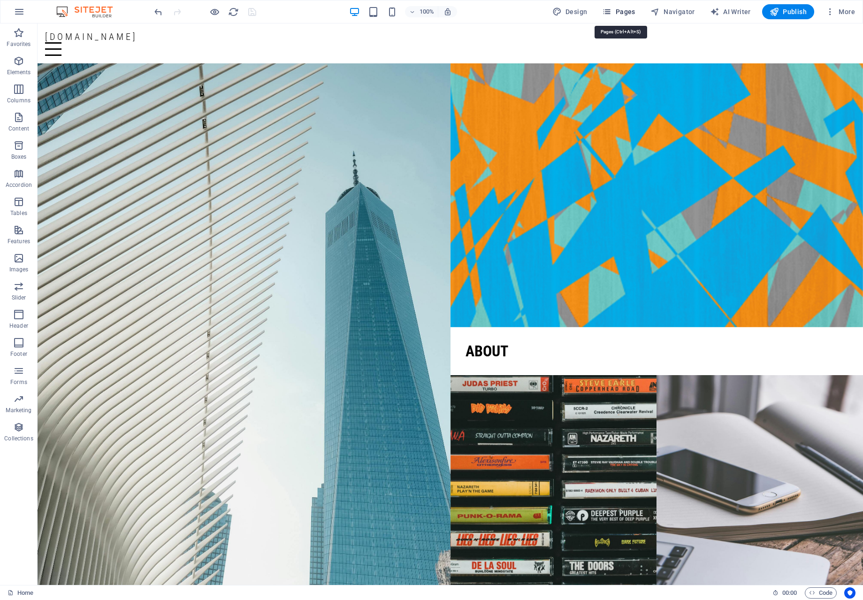
click at [619, 12] on span "Pages" at bounding box center [618, 11] width 33 height 9
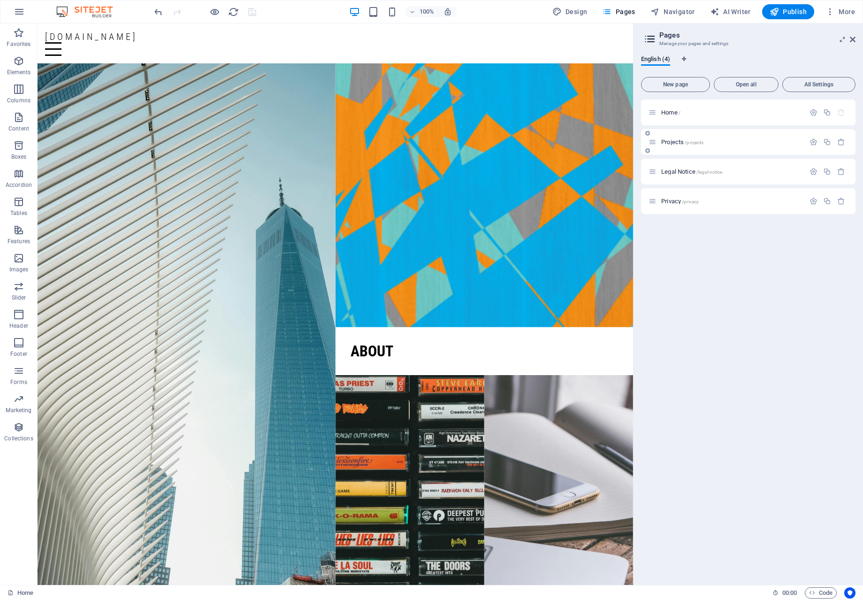
click at [758, 143] on p "Projects /projects" at bounding box center [731, 142] width 141 height 6
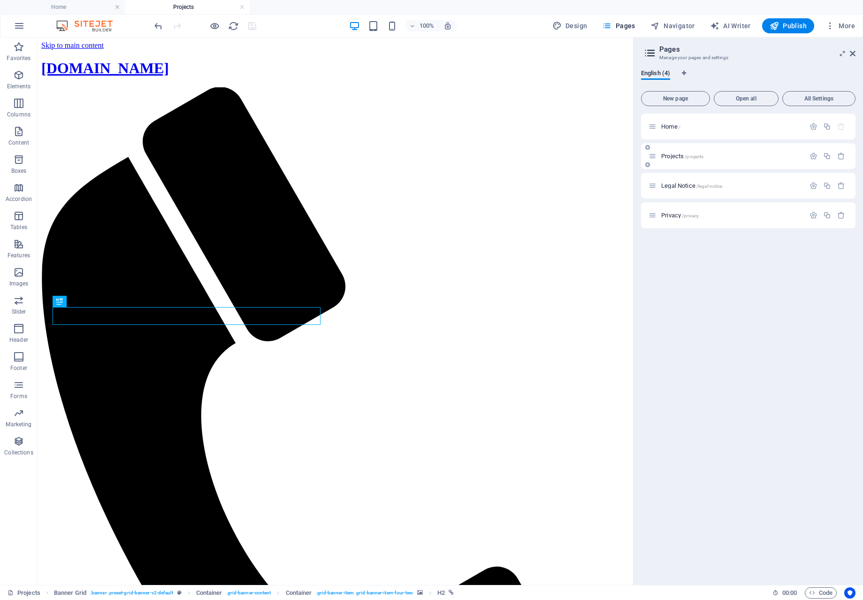
scroll to position [0, 0]
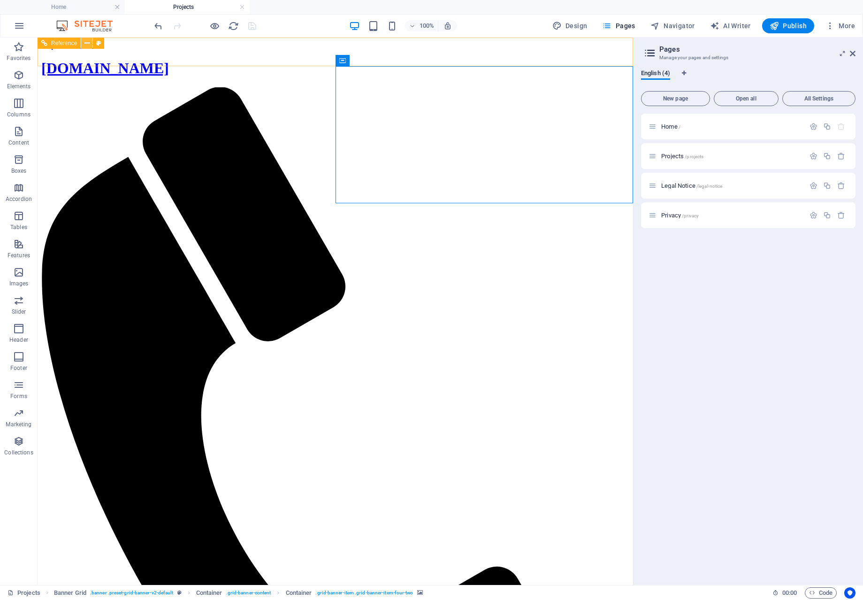
click at [85, 43] on icon at bounding box center [86, 43] width 5 height 10
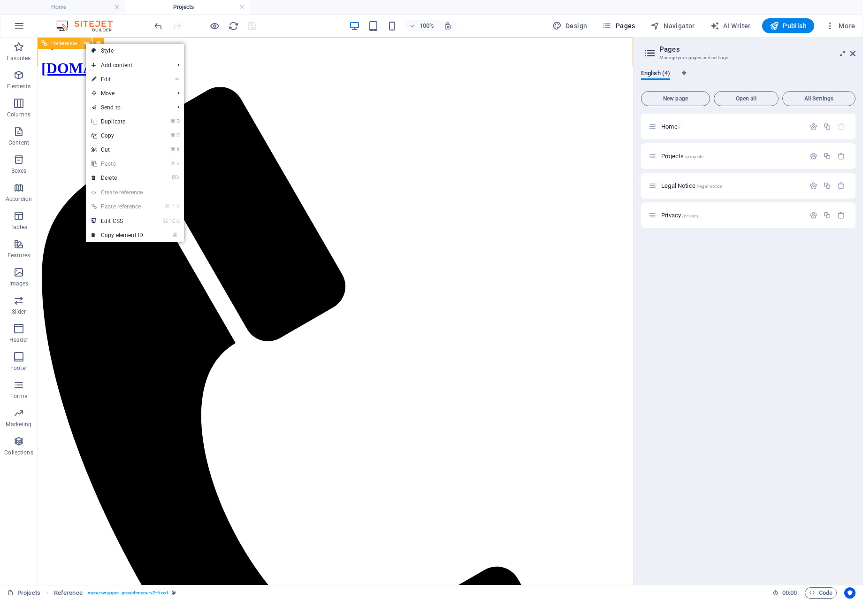
click at [85, 42] on icon at bounding box center [86, 43] width 5 height 10
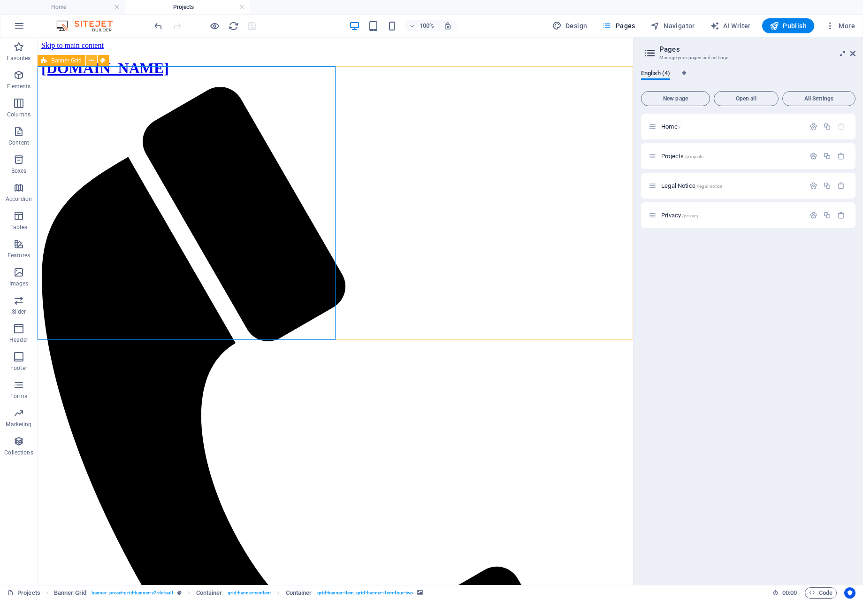
click at [91, 60] on icon at bounding box center [91, 61] width 5 height 10
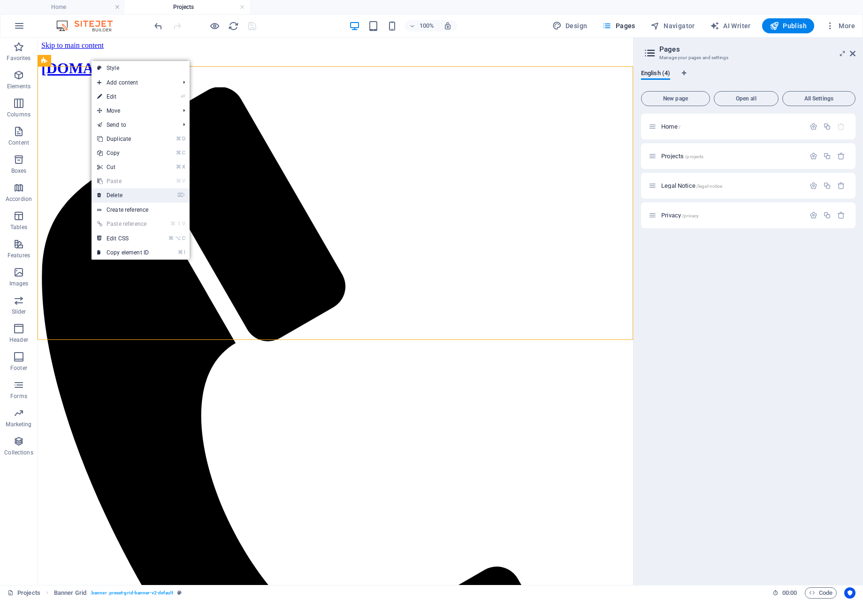
click at [127, 192] on link "⌦ Delete" at bounding box center [123, 195] width 63 height 14
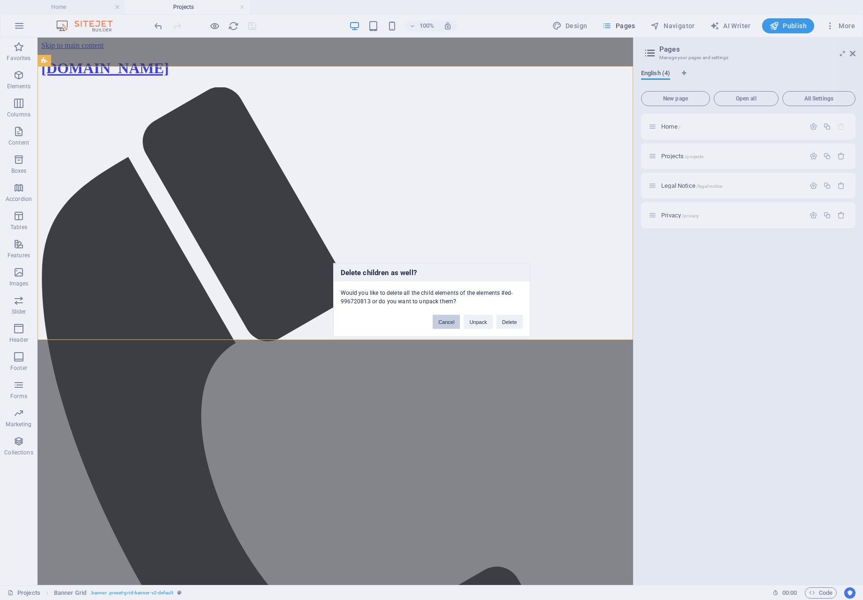
click at [446, 322] on button "Cancel" at bounding box center [446, 322] width 27 height 14
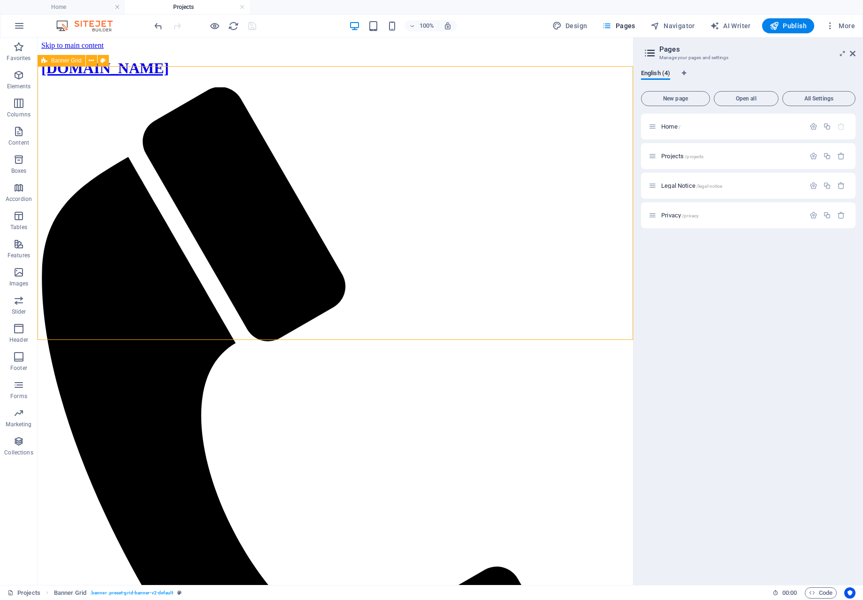
click at [45, 61] on icon at bounding box center [44, 60] width 6 height 11
click at [90, 60] on icon at bounding box center [91, 61] width 5 height 10
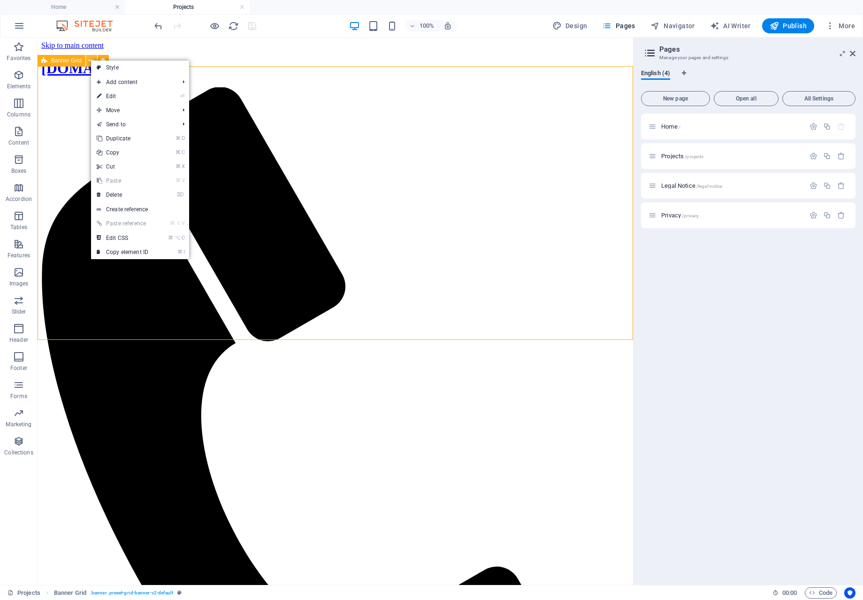
click at [90, 60] on icon at bounding box center [91, 61] width 5 height 10
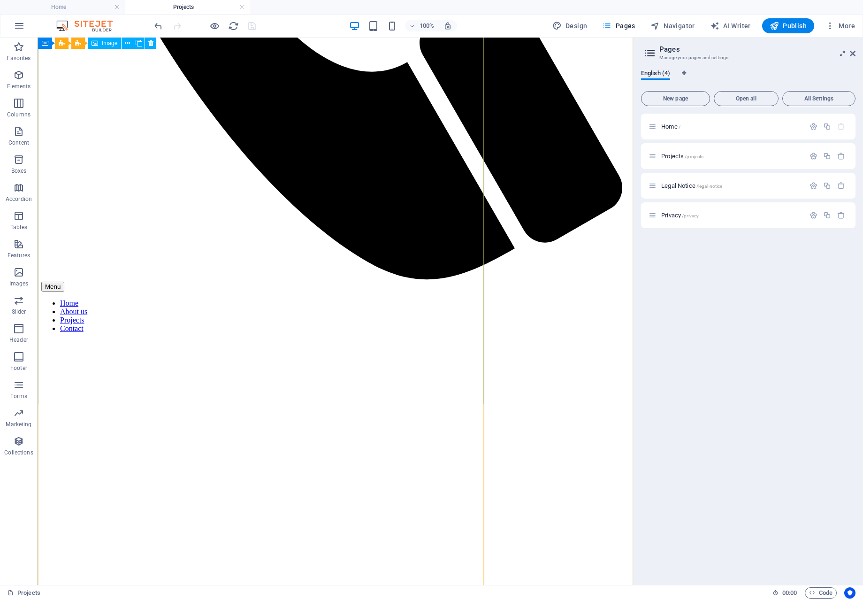
scroll to position [578, 0]
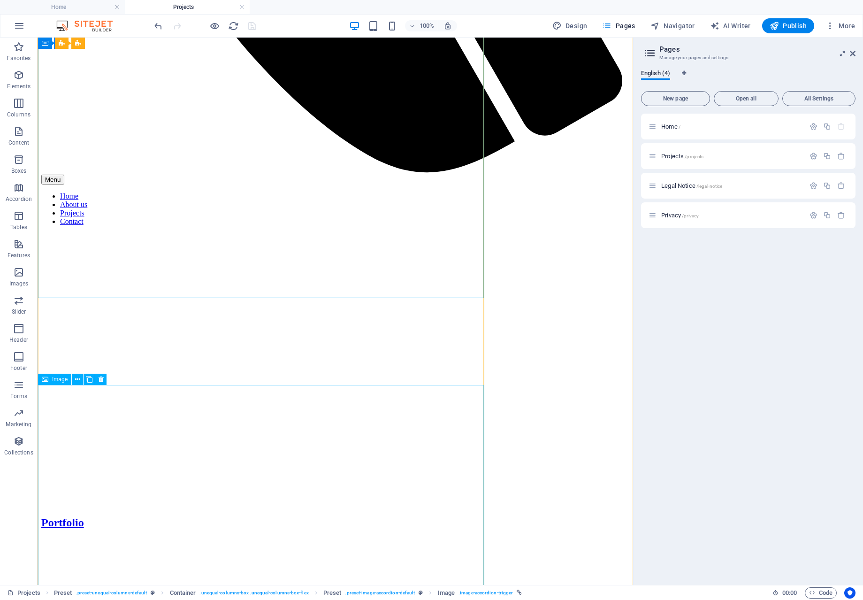
scroll to position [684, 0]
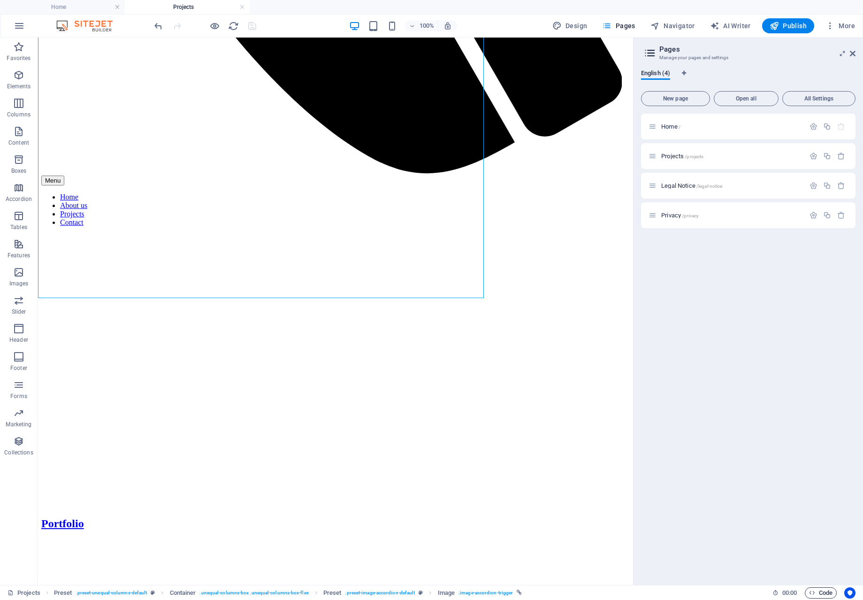
click at [818, 592] on span "Code" at bounding box center [820, 592] width 23 height 11
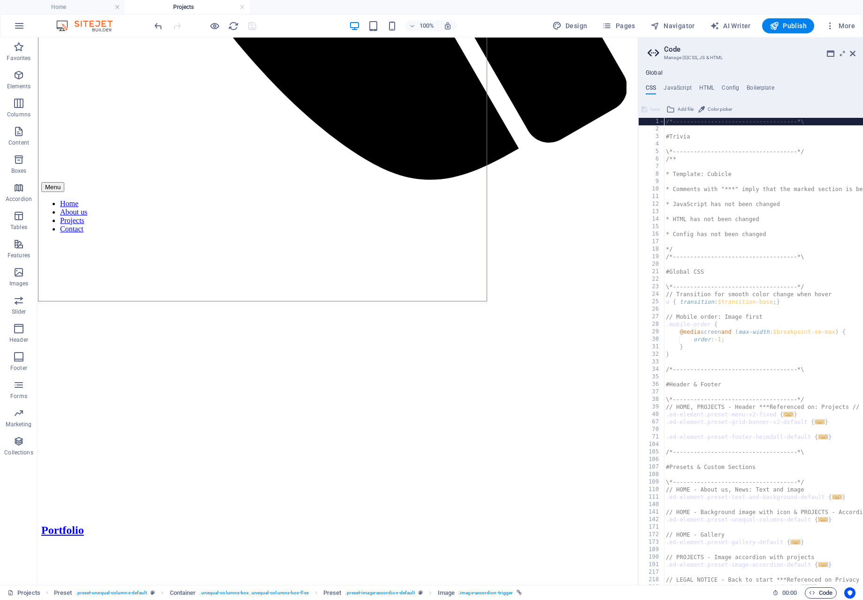
click at [818, 592] on span "Code" at bounding box center [820, 592] width 23 height 11
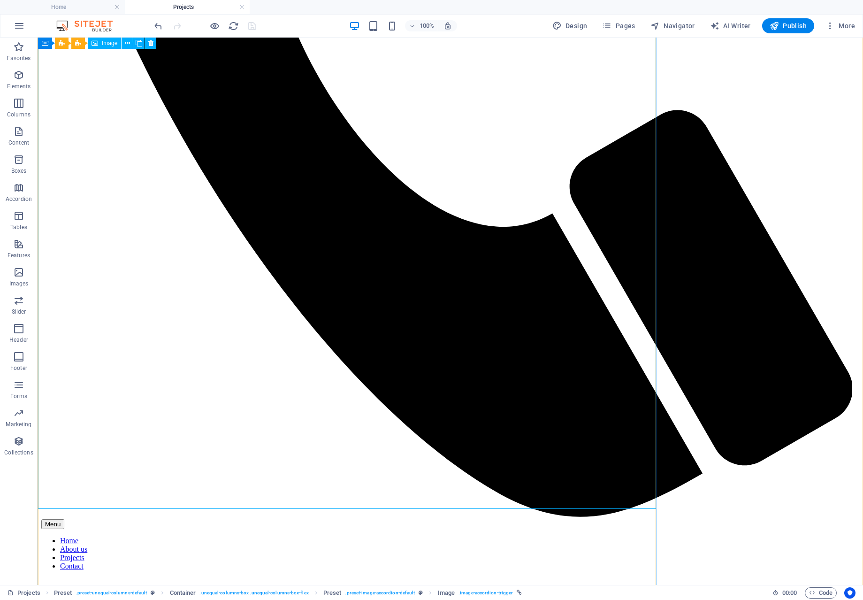
scroll to position [646, 0]
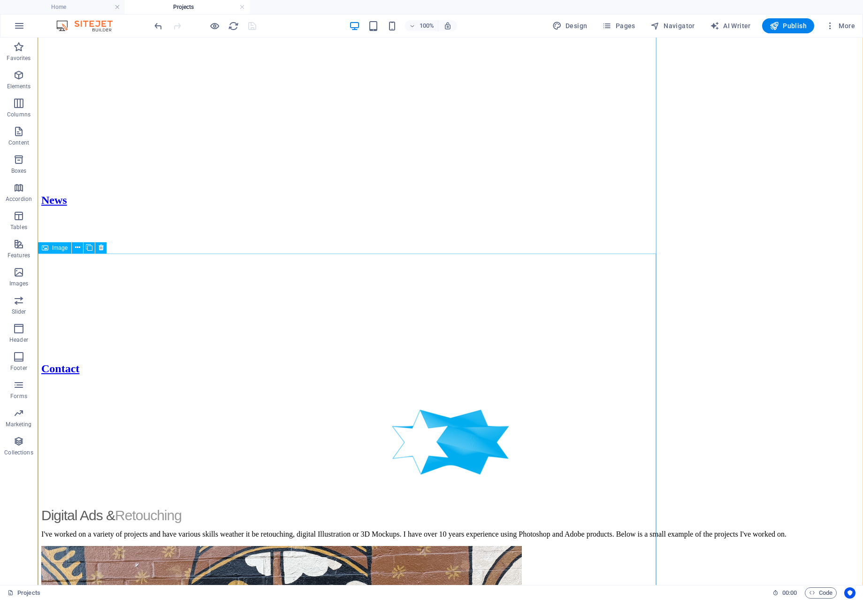
scroll to position [1649, 0]
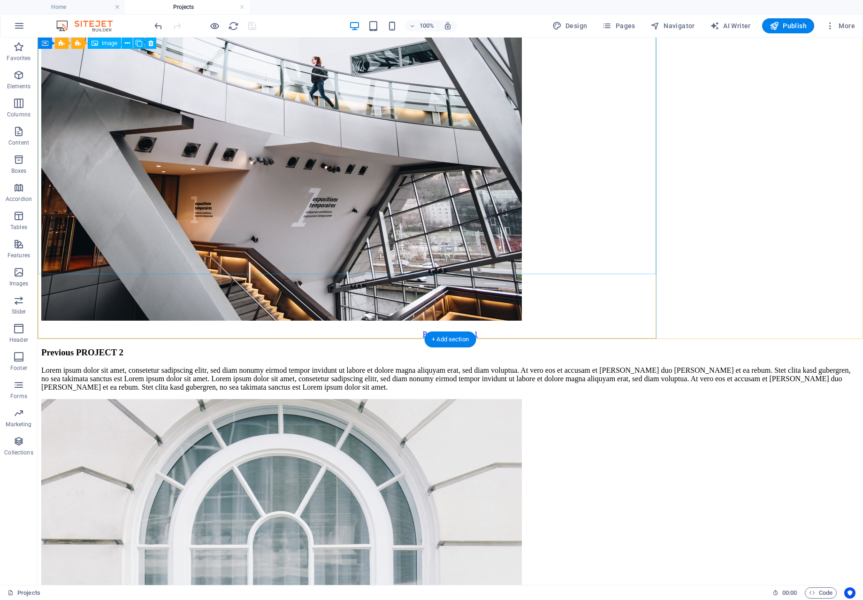
scroll to position [6346, 0]
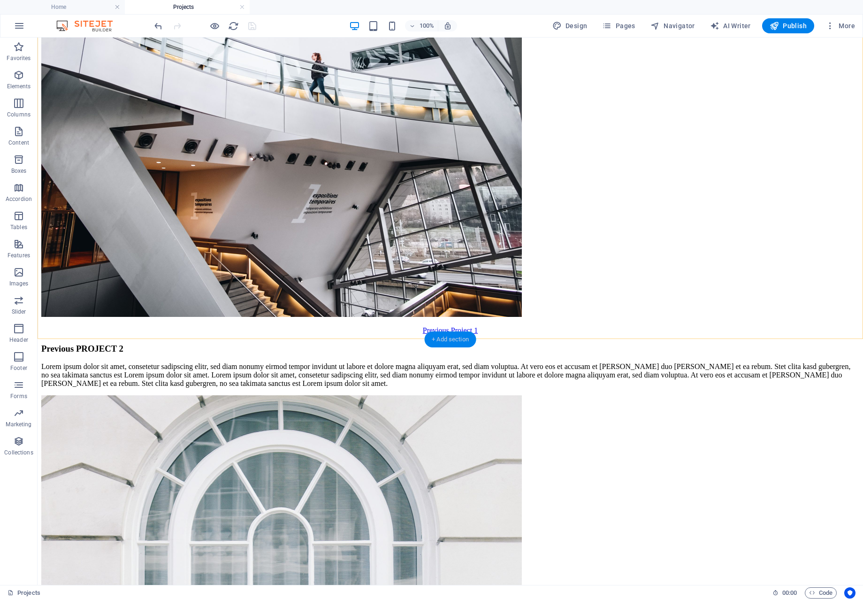
click at [447, 336] on div "+ Add section" at bounding box center [450, 339] width 52 height 16
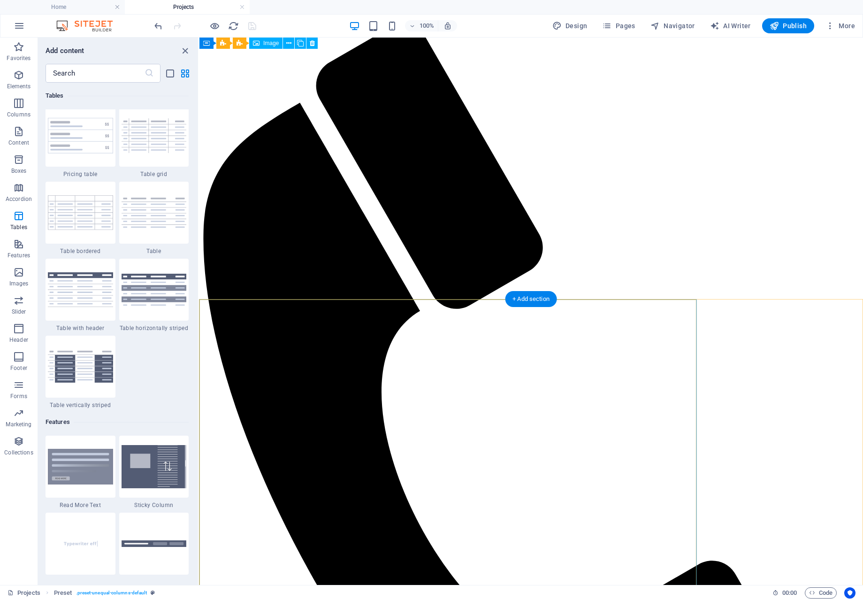
scroll to position [0, 0]
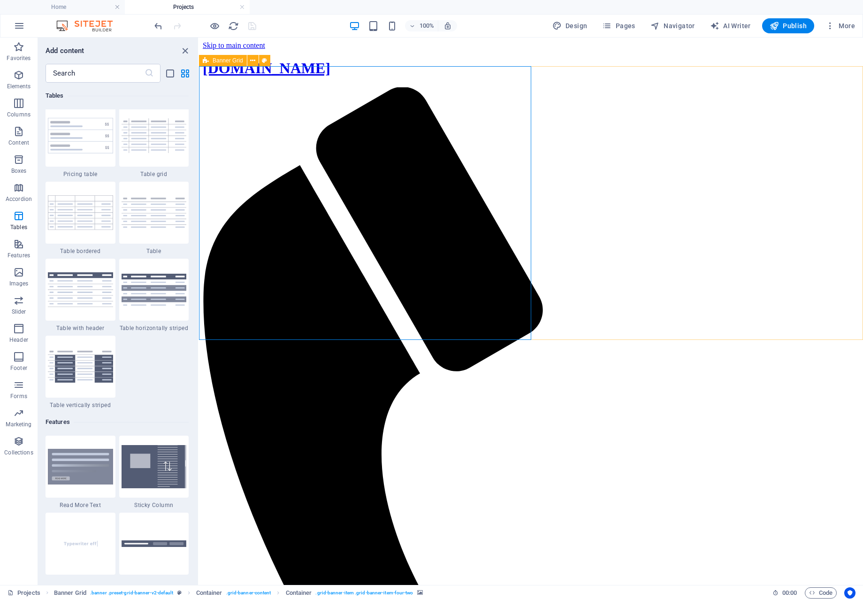
click at [205, 60] on icon at bounding box center [206, 60] width 6 height 11
click at [251, 61] on icon at bounding box center [252, 61] width 5 height 10
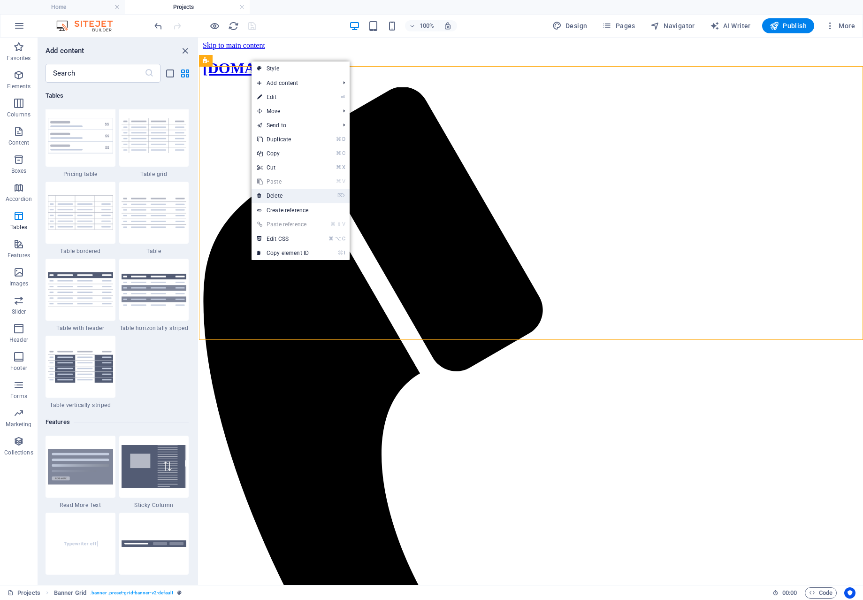
click at [290, 196] on link "⌦ Delete" at bounding box center [283, 196] width 63 height 14
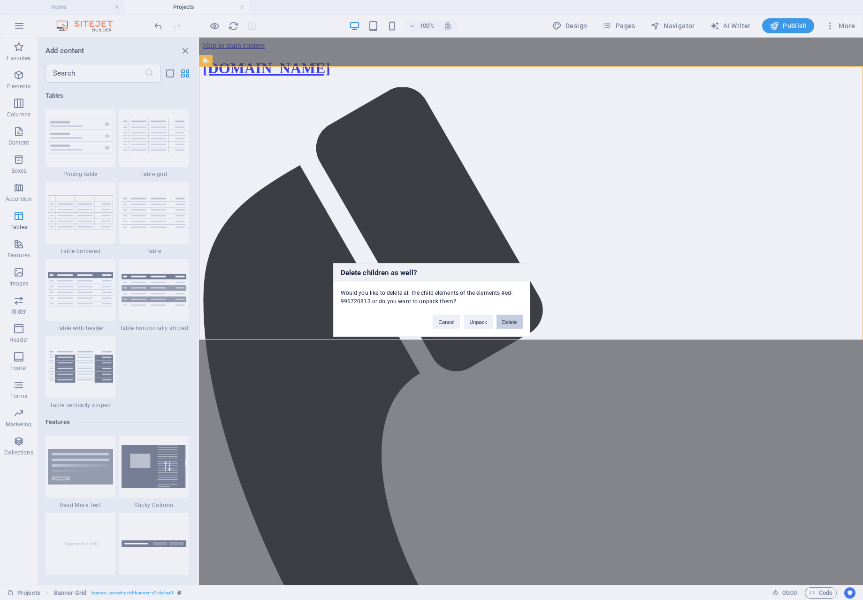
click at [513, 324] on button "Delete" at bounding box center [510, 322] width 26 height 14
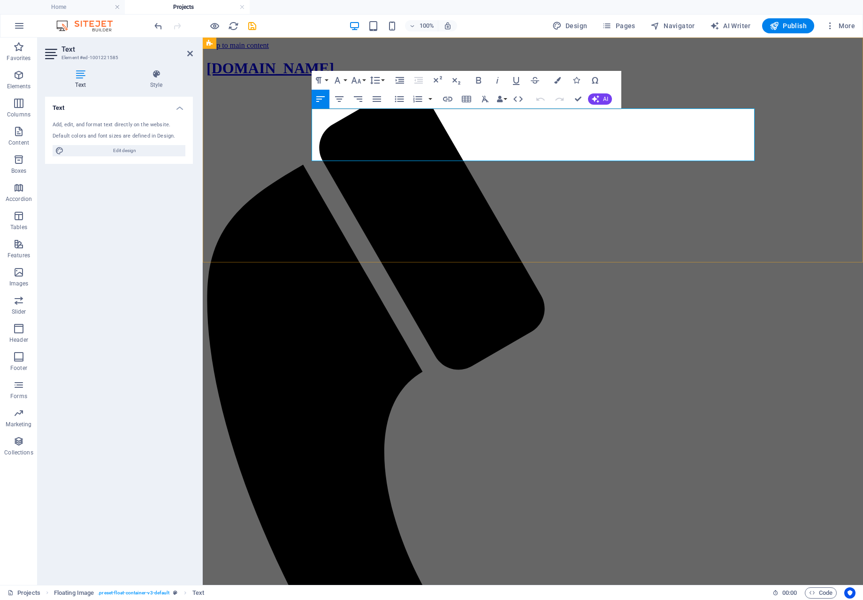
drag, startPoint x: 503, startPoint y: 116, endPoint x: 562, endPoint y: 110, distance: 59.0
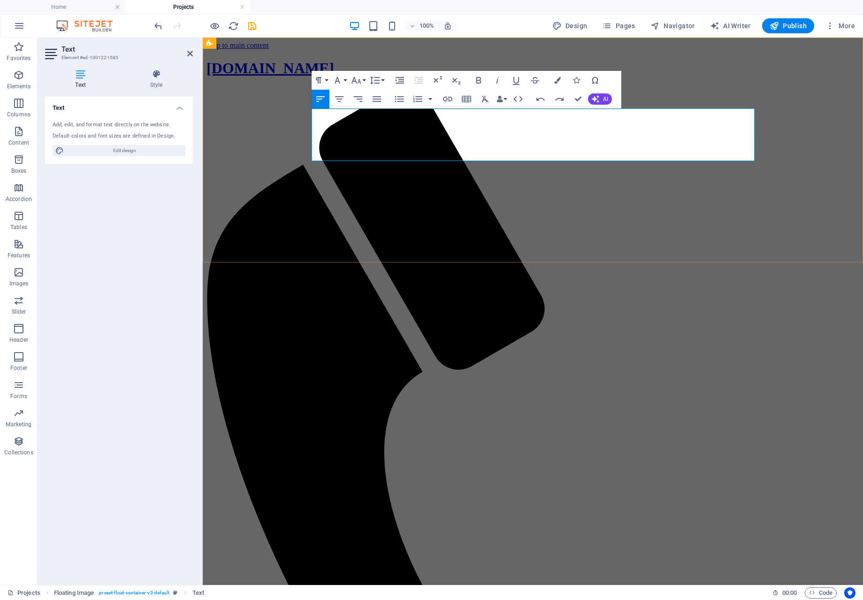
drag, startPoint x: 548, startPoint y: 116, endPoint x: 622, endPoint y: 117, distance: 74.2
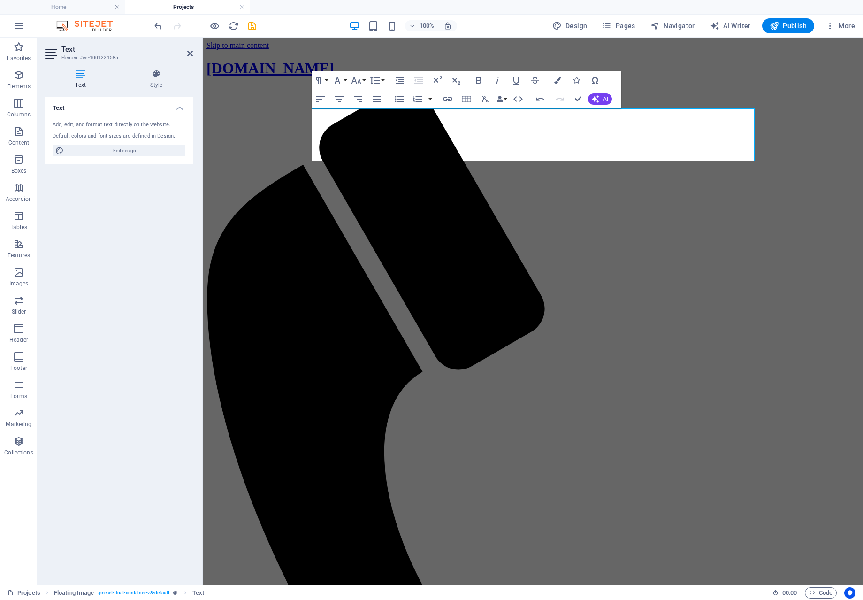
click at [258, 24] on div "100% Design Pages Navigator AI Writer Publish More" at bounding box center [506, 25] width 706 height 15
click at [255, 25] on icon "save" at bounding box center [252, 26] width 11 height 11
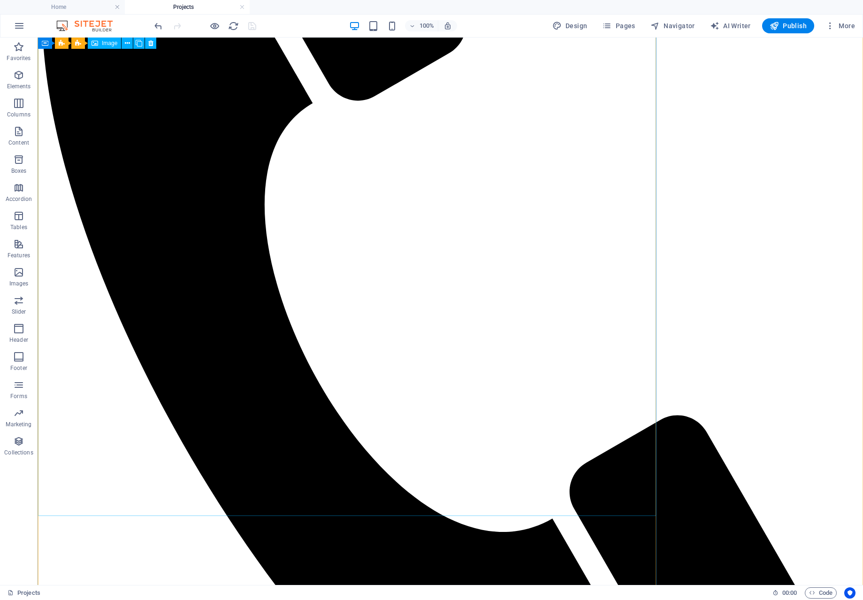
scroll to position [423, 0]
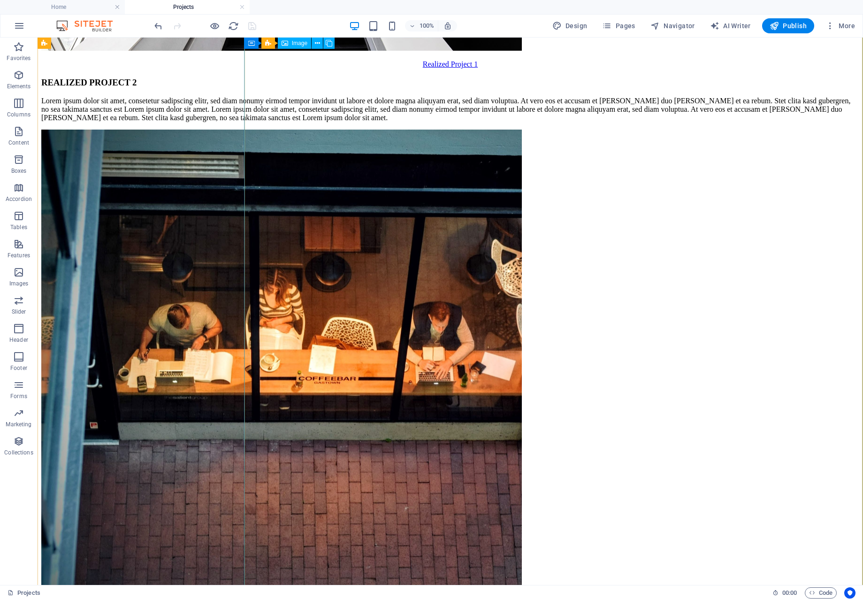
scroll to position [2378, 0]
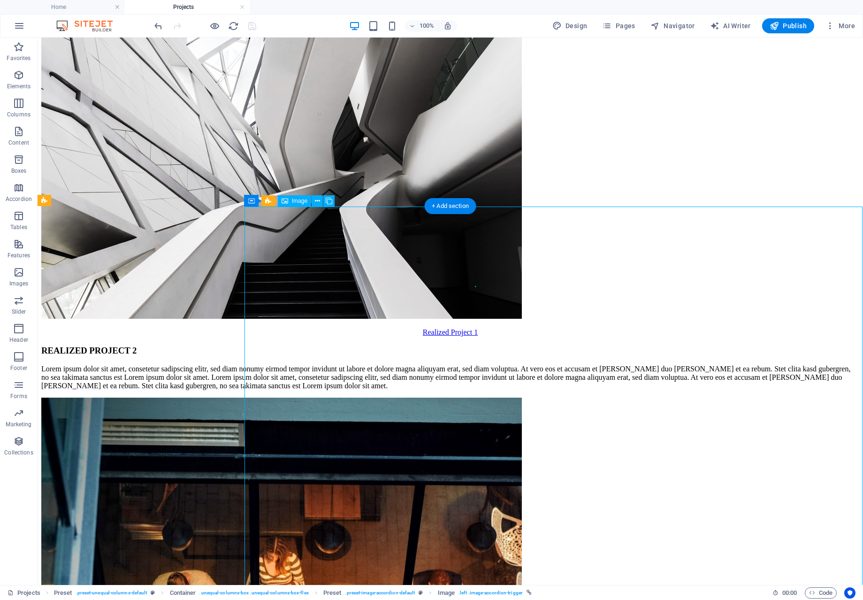
scroll to position [2105, 0]
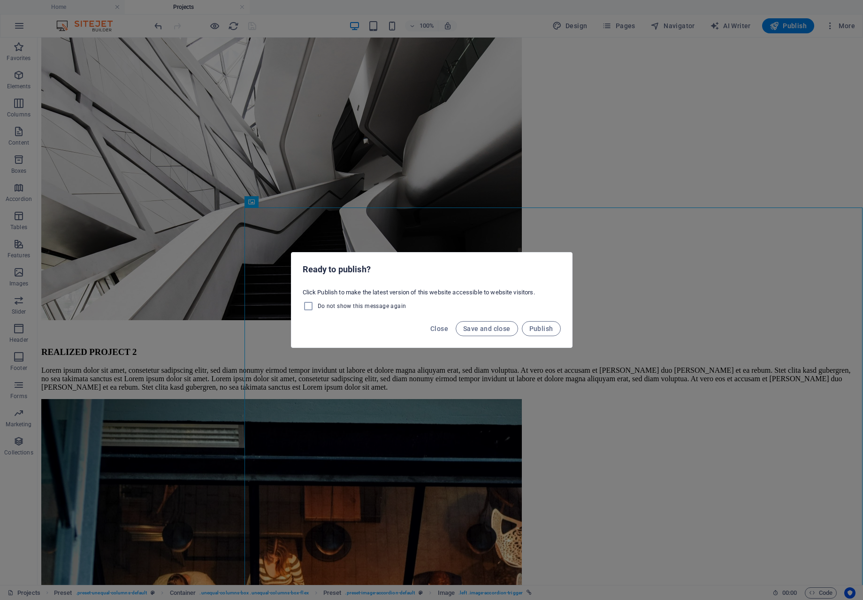
click at [417, 211] on div "Ready to publish? Click Publish to make the latest version of this website acce…" at bounding box center [431, 300] width 863 height 600
click at [477, 219] on div "Ready to publish? Click Publish to make the latest version of this website acce…" at bounding box center [431, 300] width 863 height 600
click at [499, 328] on span "Save and close" at bounding box center [486, 329] width 47 height 8
